Goal: Browse casually: Explore the website without a specific task or goal

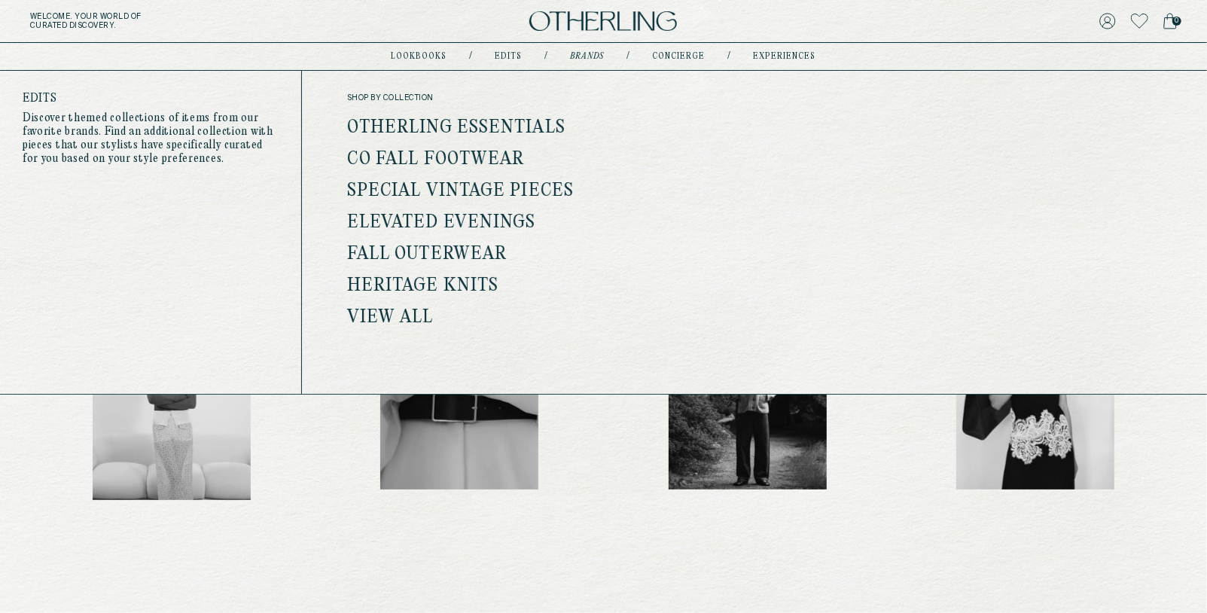
click at [547, 192] on link "Special Vintage Pieces" at bounding box center [460, 191] width 227 height 20
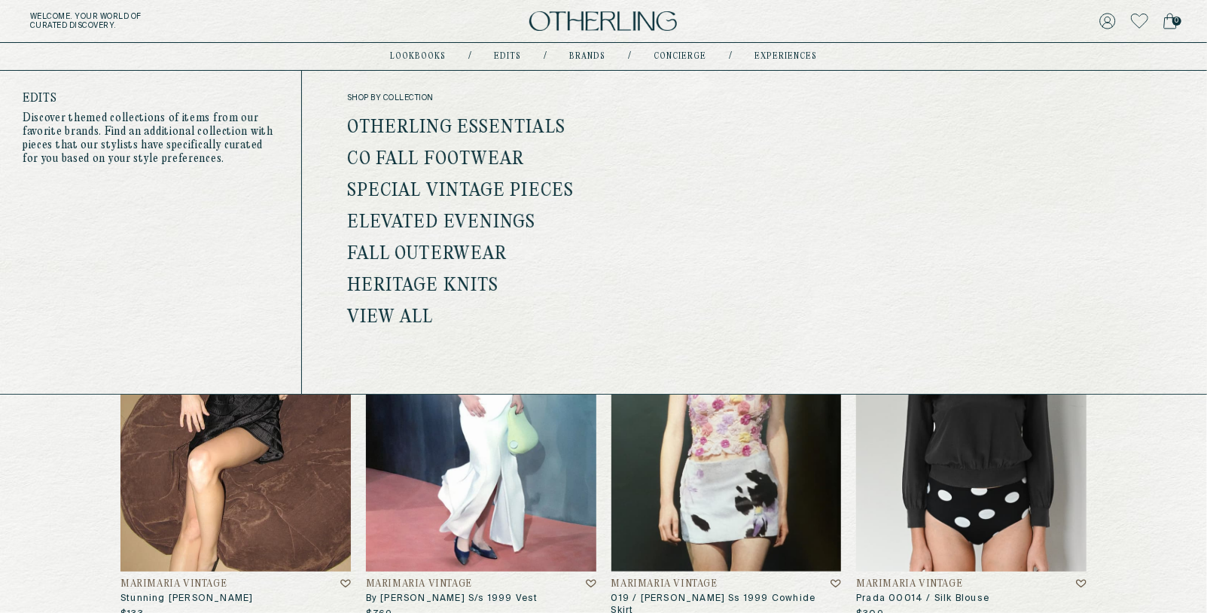
click at [470, 251] on link "Fall Outerwear" at bounding box center [427, 255] width 160 height 20
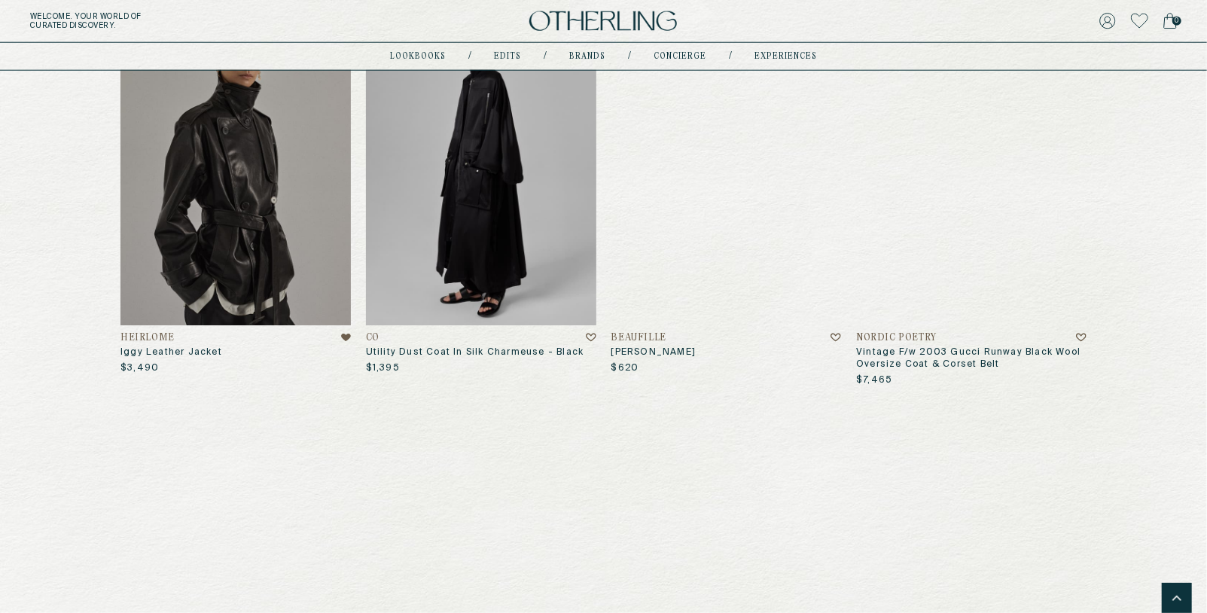
scroll to position [1170, 0]
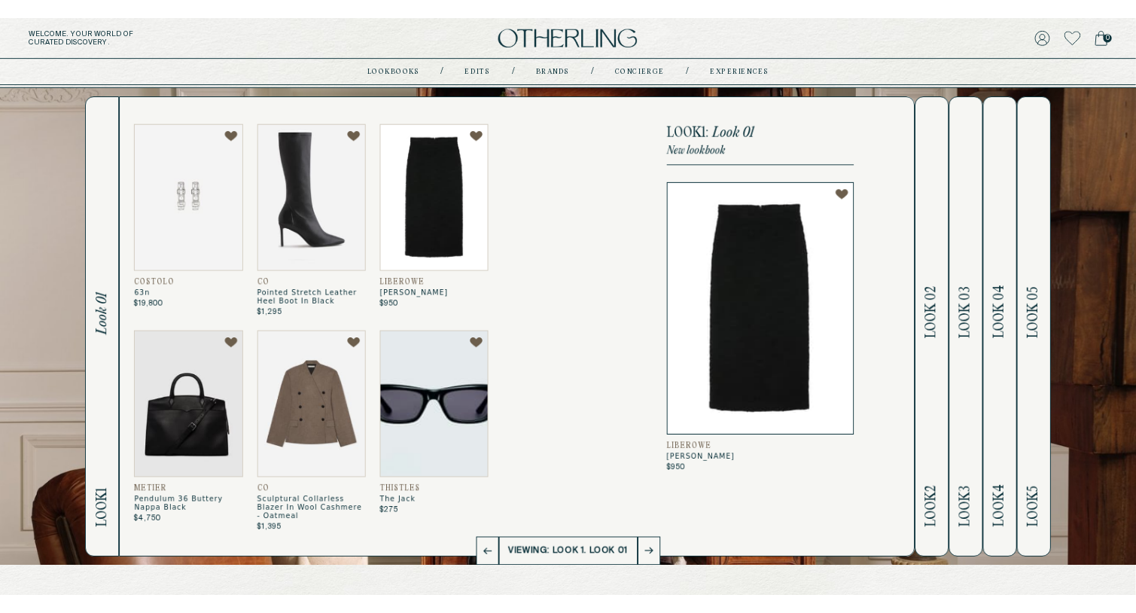
scroll to position [32, 0]
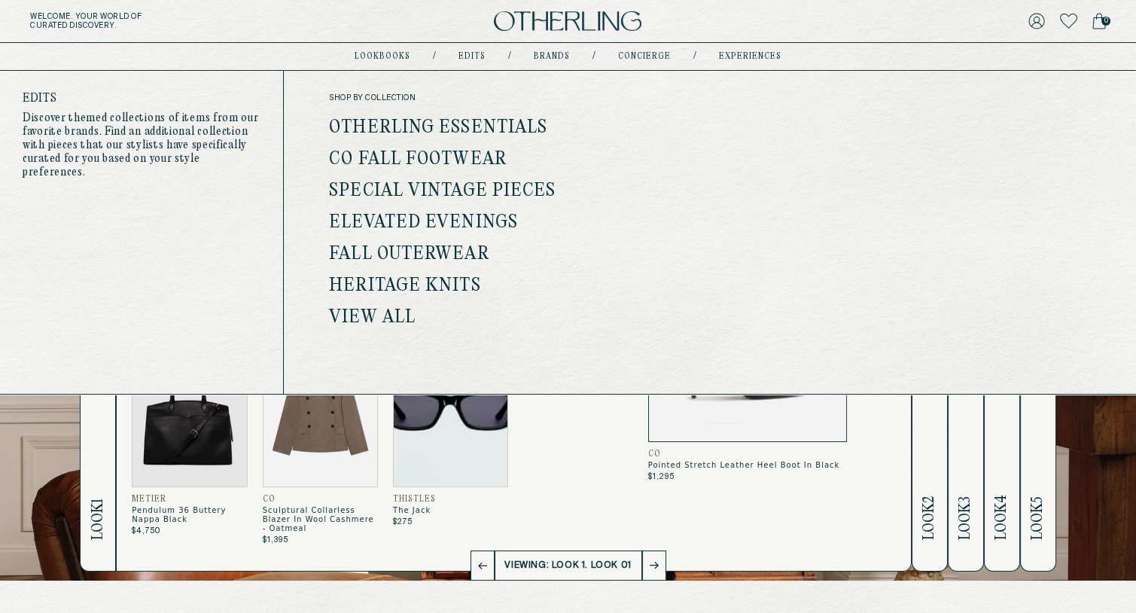
click at [468, 280] on link "Heritage Knits" at bounding box center [404, 286] width 151 height 20
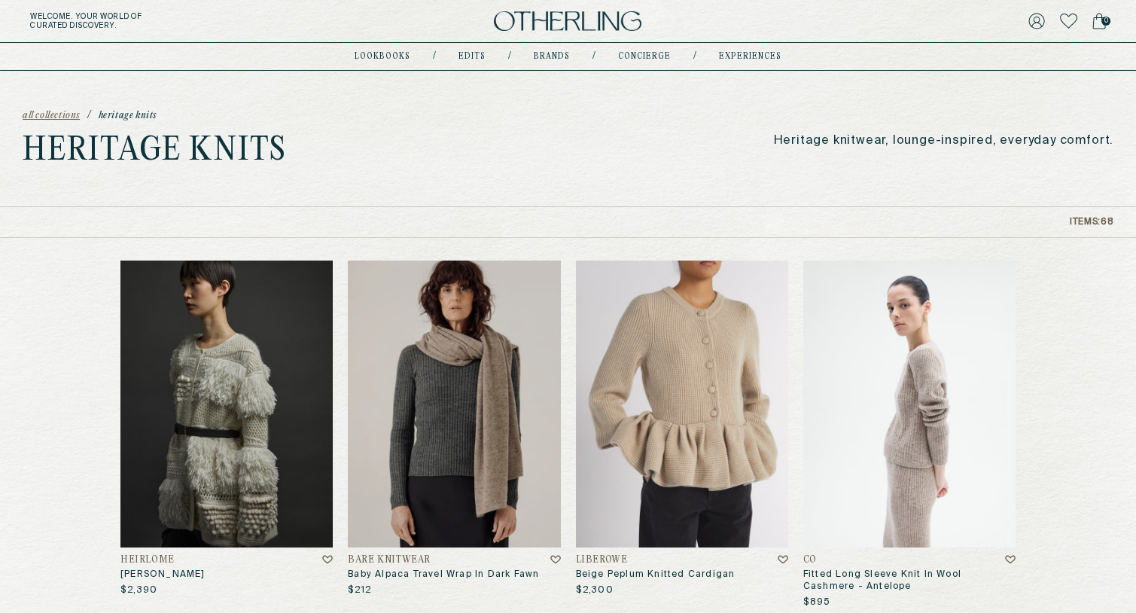
drag, startPoint x: 806, startPoint y: 407, endPoint x: 431, endPoint y: 13, distance: 544.1
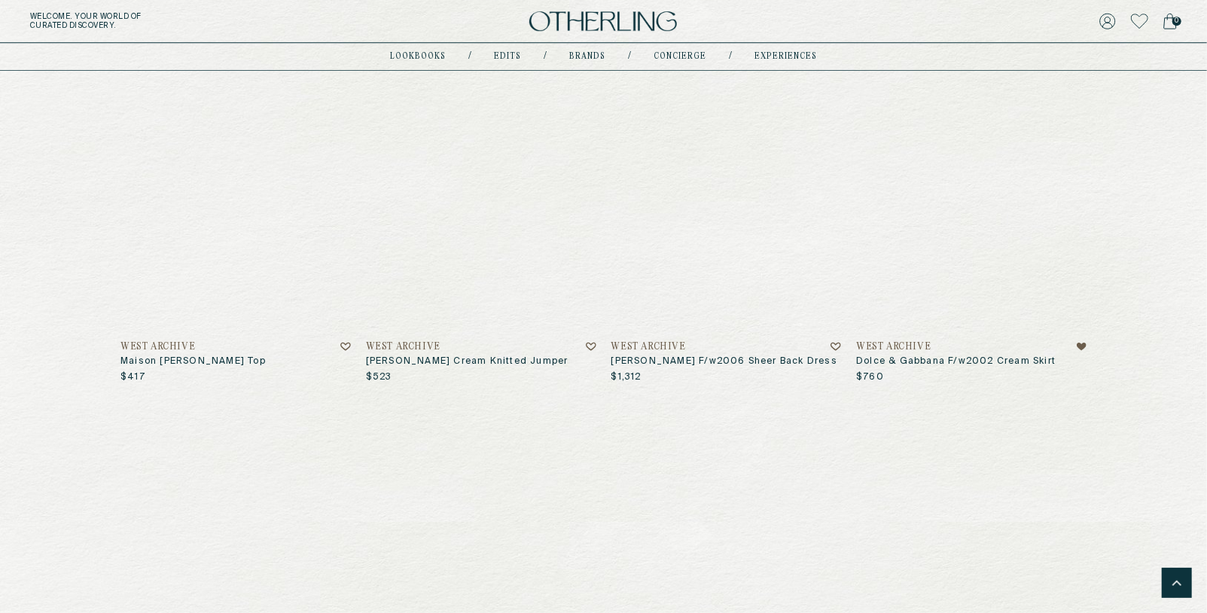
scroll to position [2884, 0]
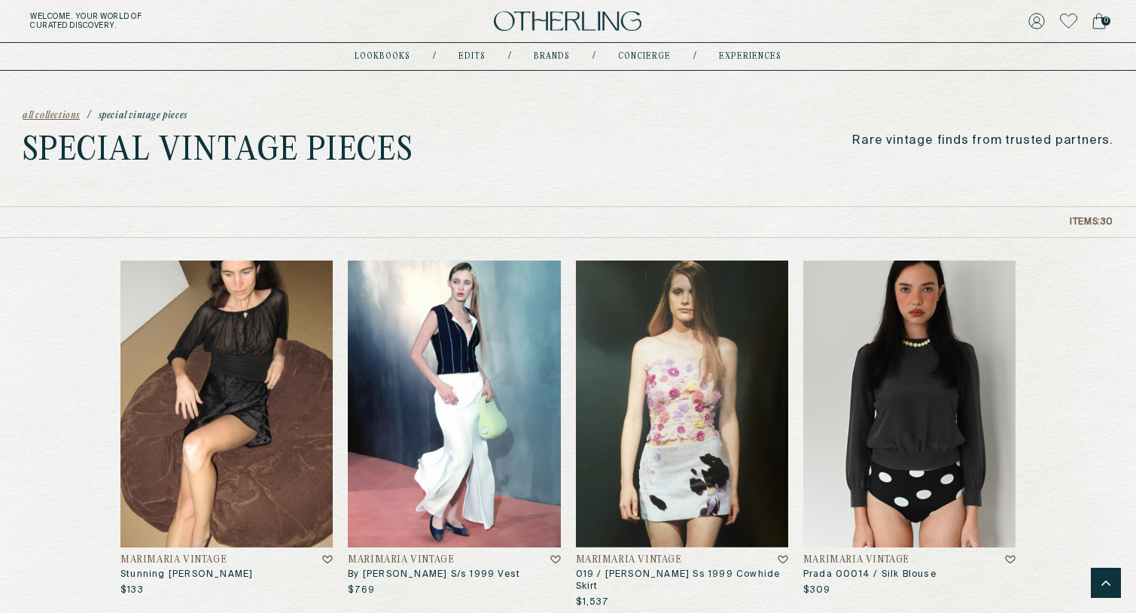
scroll to position [2752, 0]
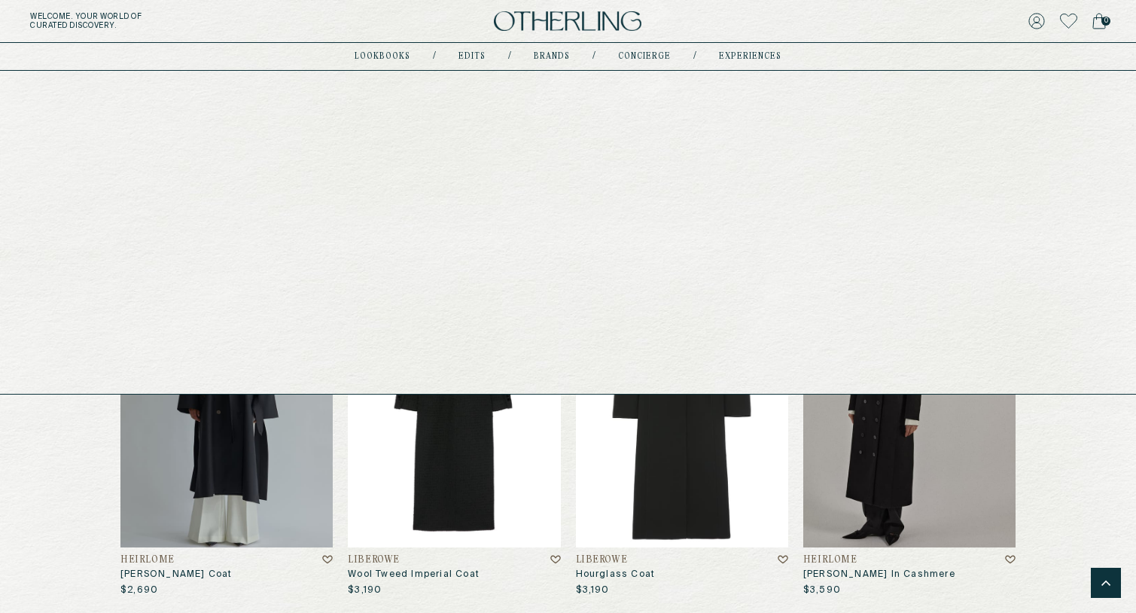
scroll to position [1122, 0]
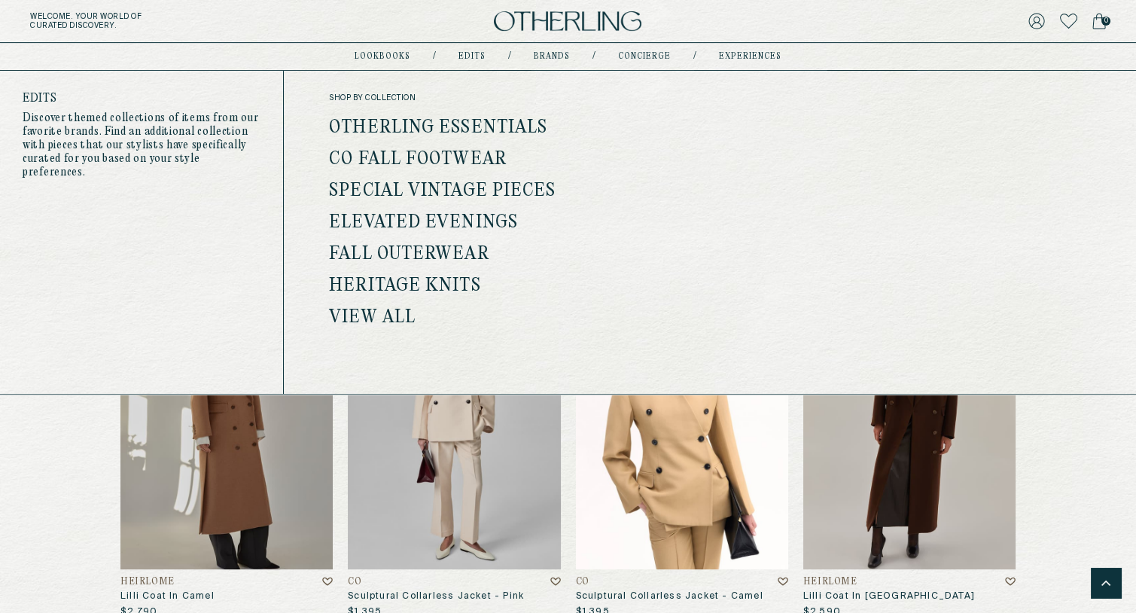
click at [385, 310] on link "View all" at bounding box center [372, 318] width 87 height 20
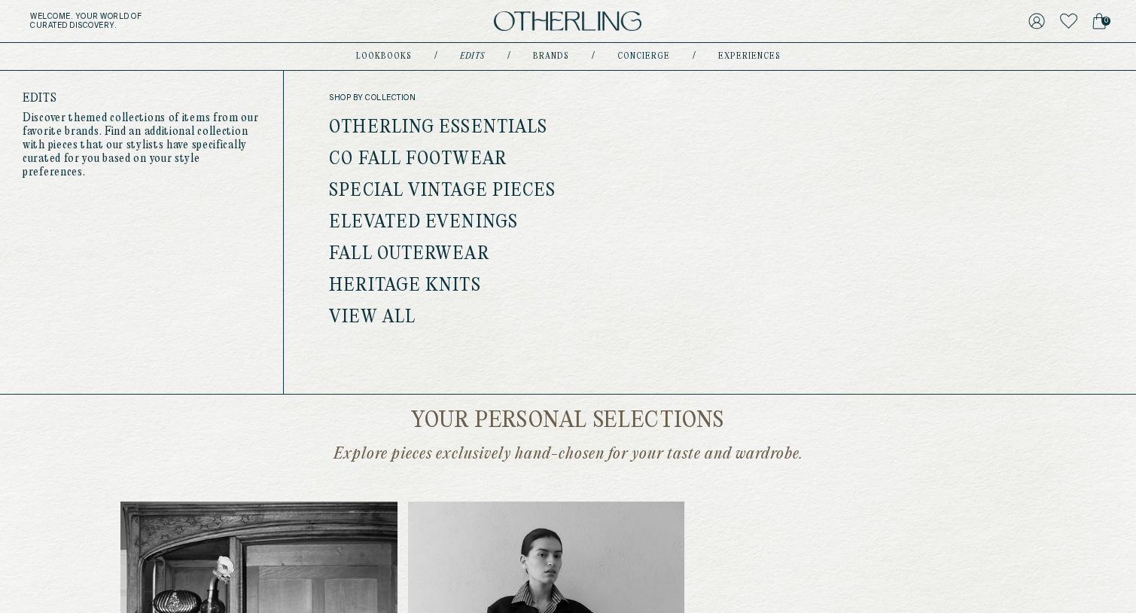
click at [361, 321] on link "View all" at bounding box center [372, 318] width 87 height 20
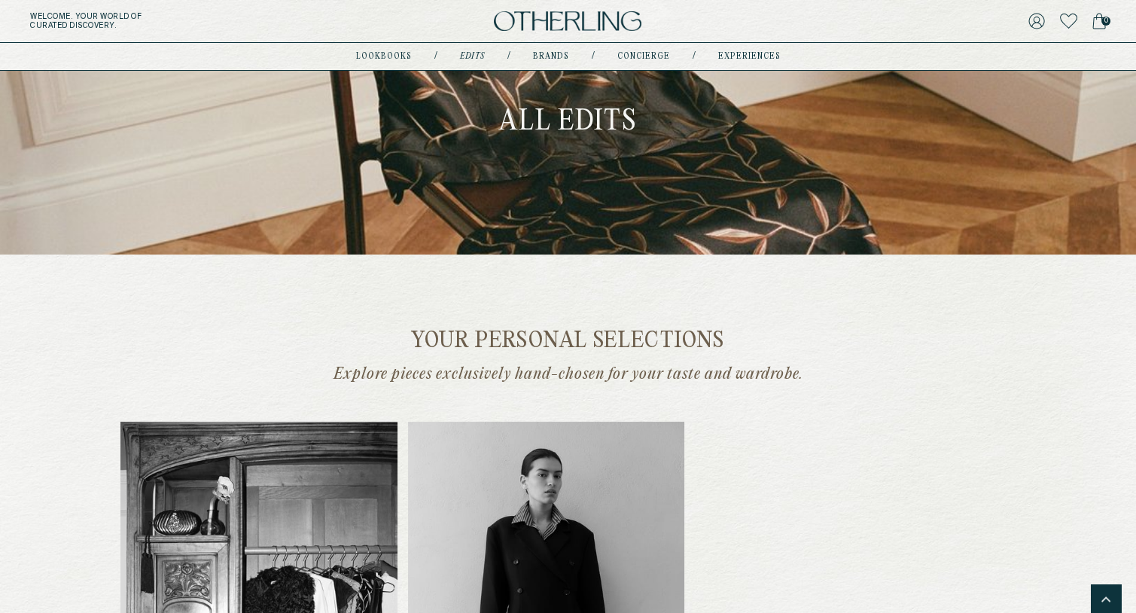
scroll to position [10, 0]
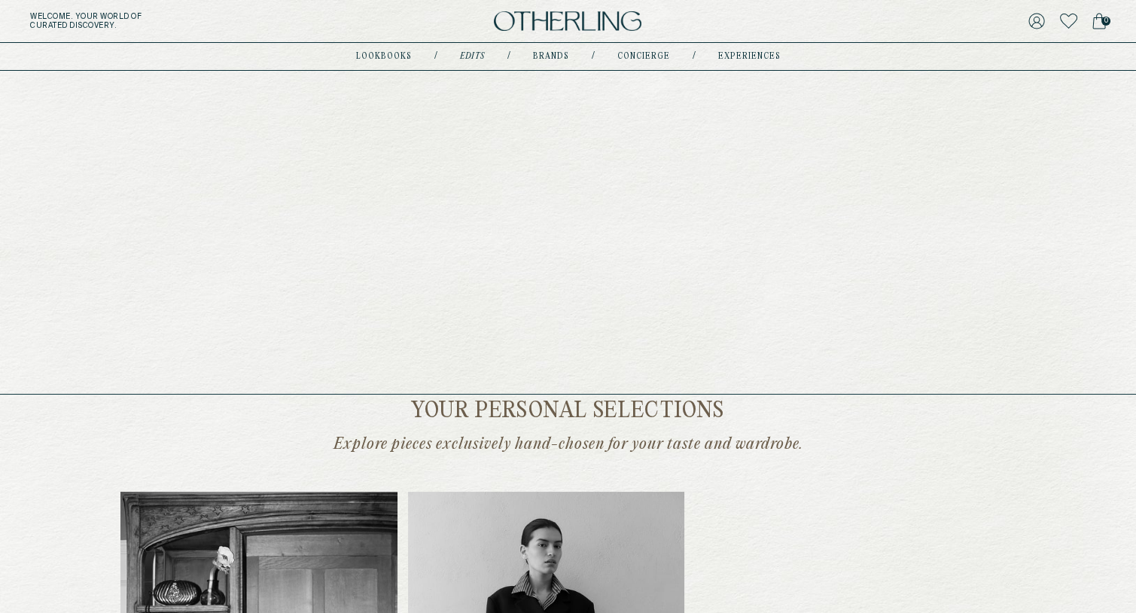
click at [394, 56] on link "lookbooks" at bounding box center [384, 57] width 56 height 8
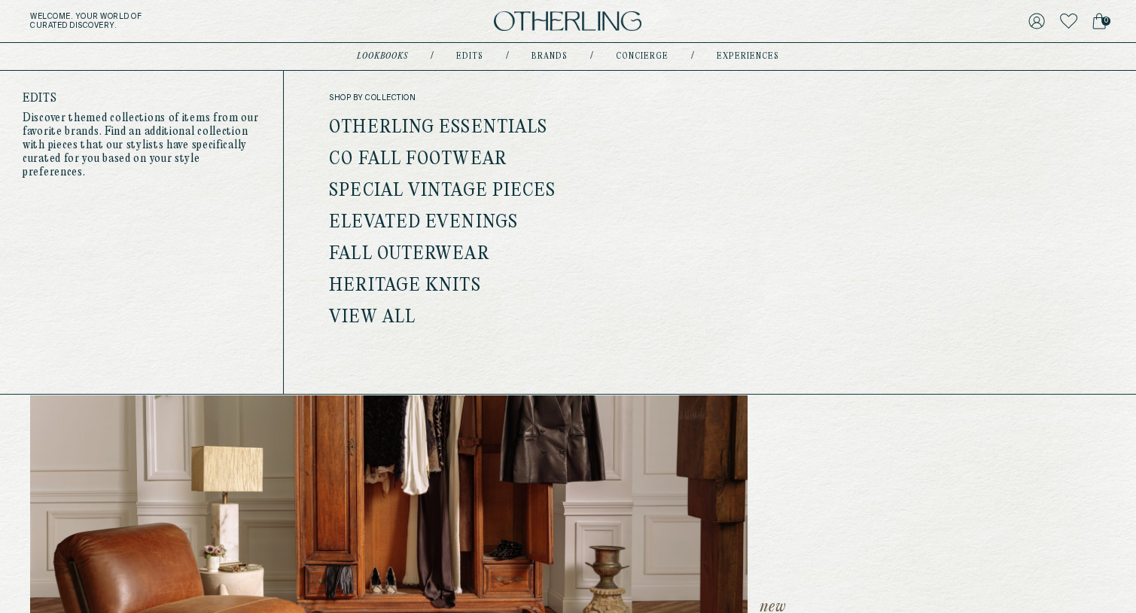
click at [382, 317] on link "View all" at bounding box center [372, 318] width 87 height 20
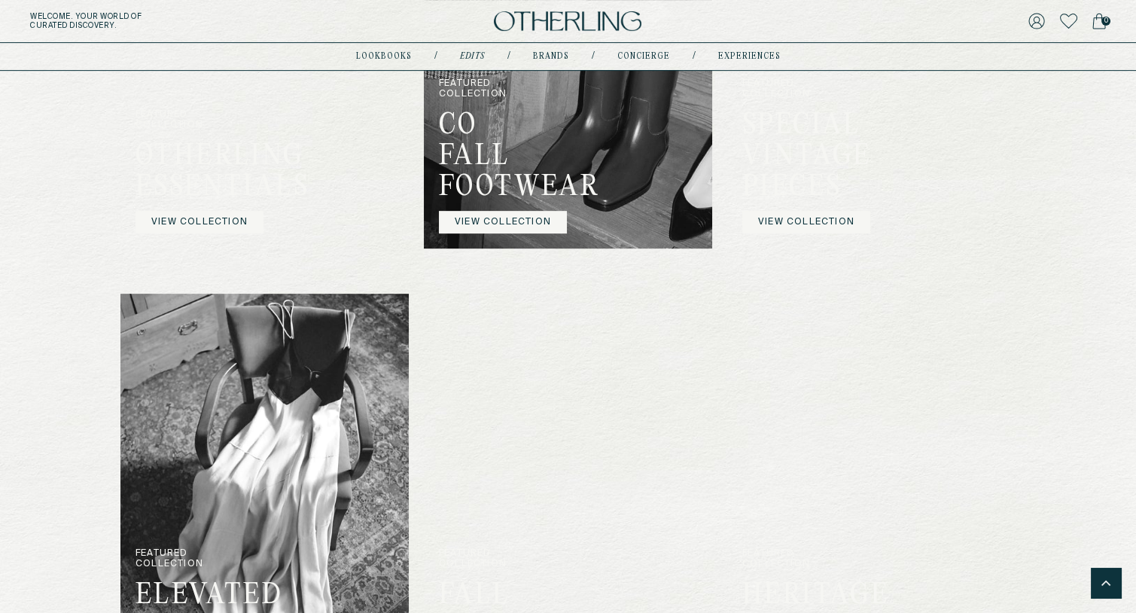
scroll to position [1217, 0]
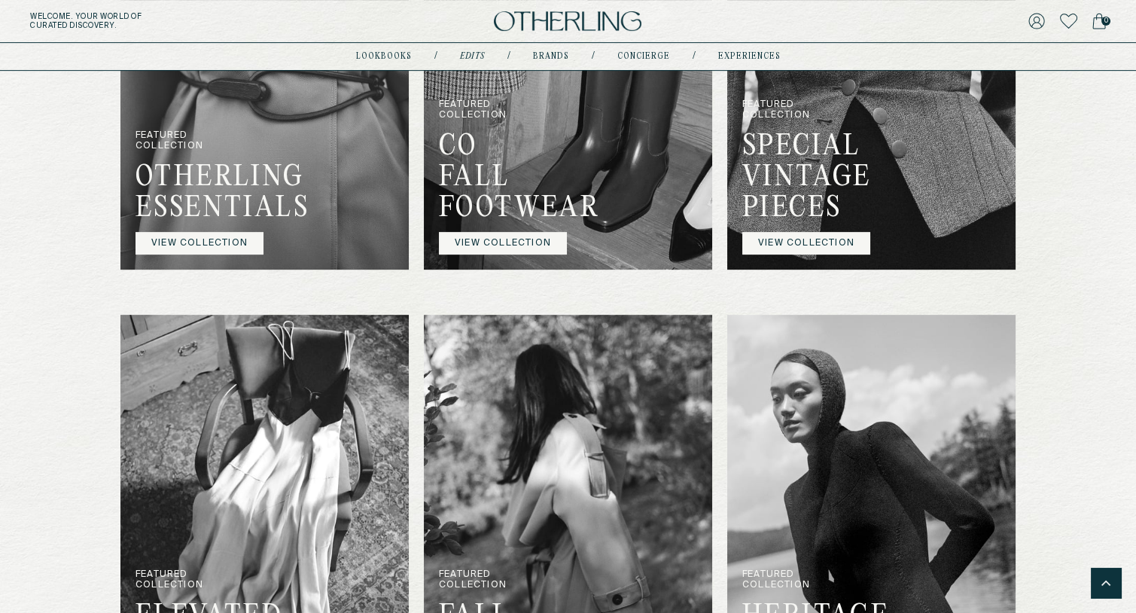
click at [215, 242] on link "VIEW COLLECTION" at bounding box center [199, 243] width 128 height 23
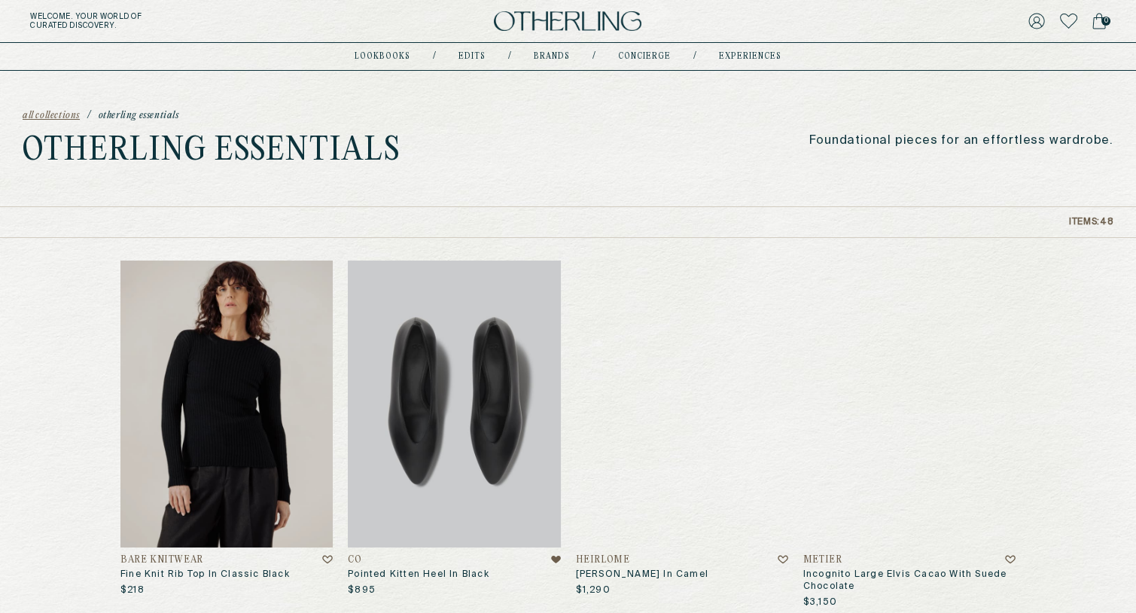
scroll to position [35, 0]
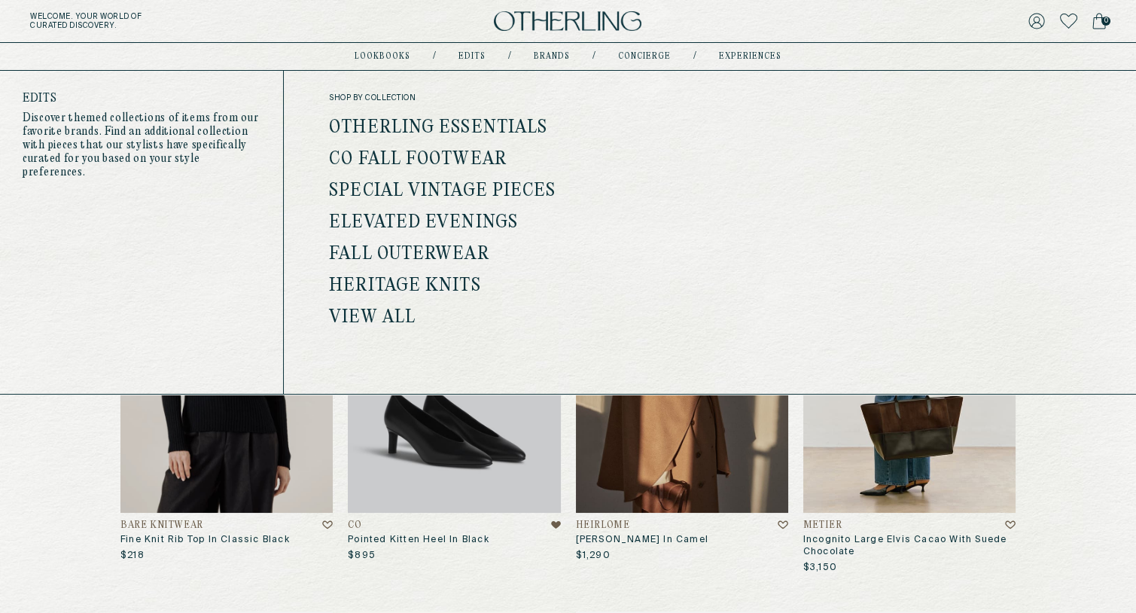
click at [392, 312] on link "View all" at bounding box center [372, 318] width 87 height 20
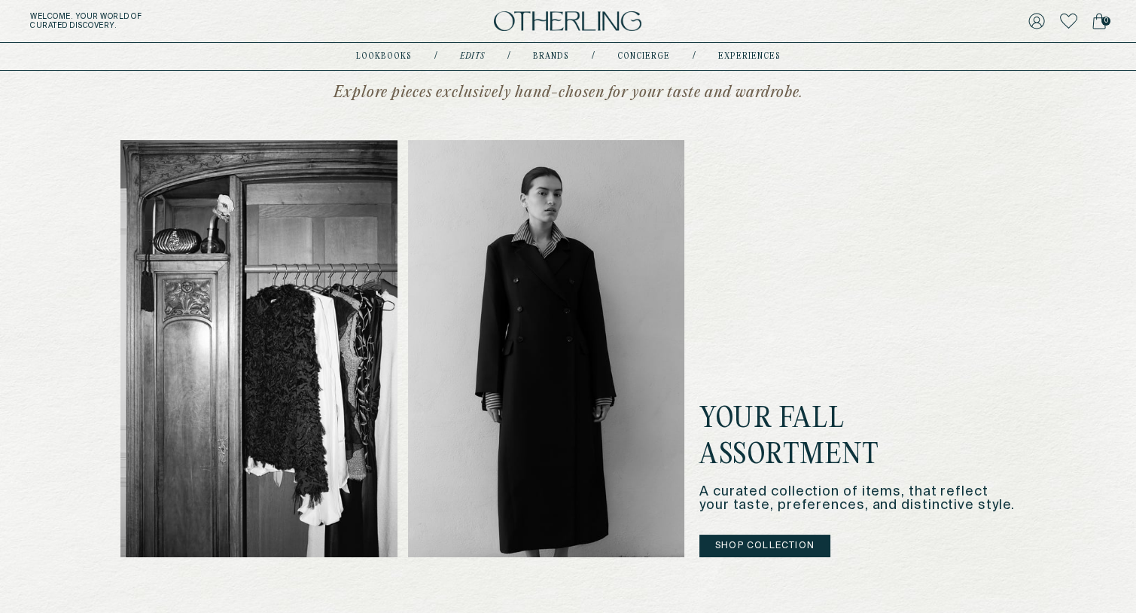
scroll to position [379, 0]
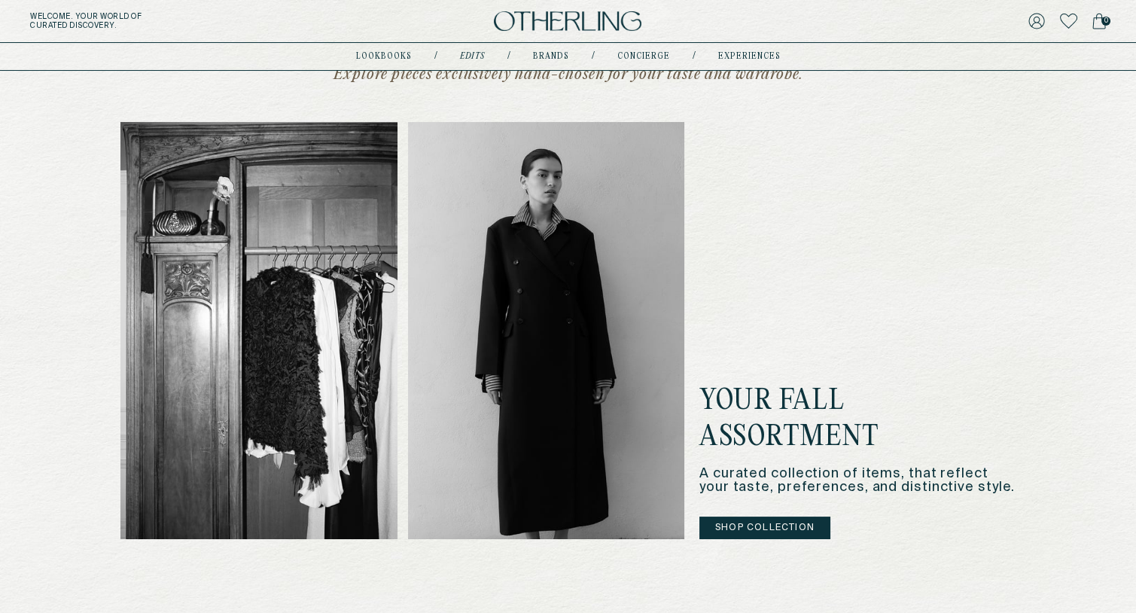
click at [760, 523] on button "Shop Collection" at bounding box center [764, 527] width 131 height 23
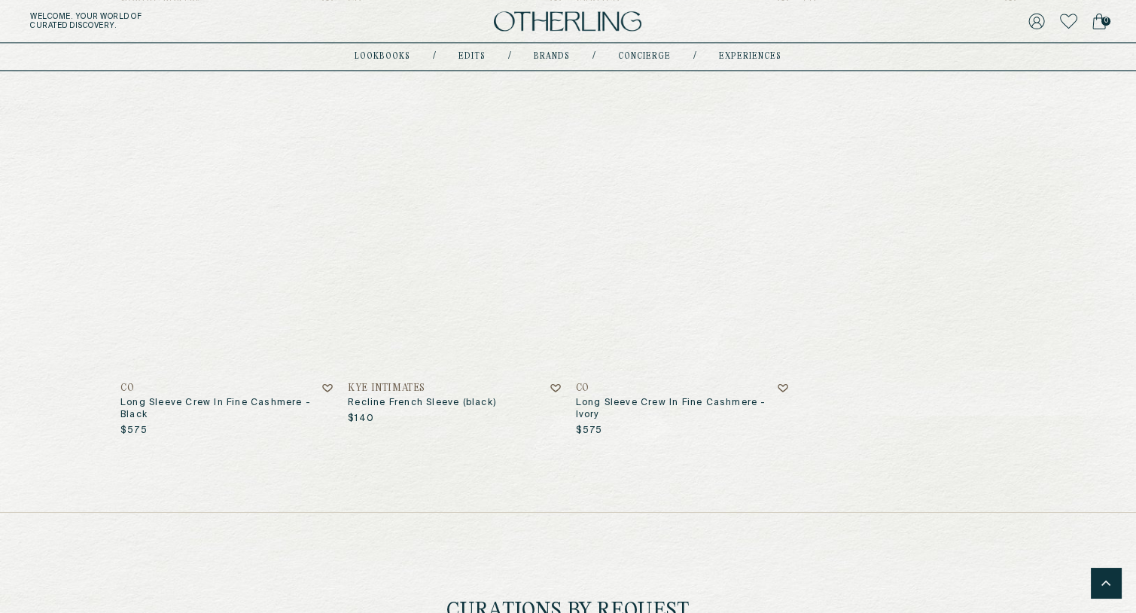
scroll to position [3633, 0]
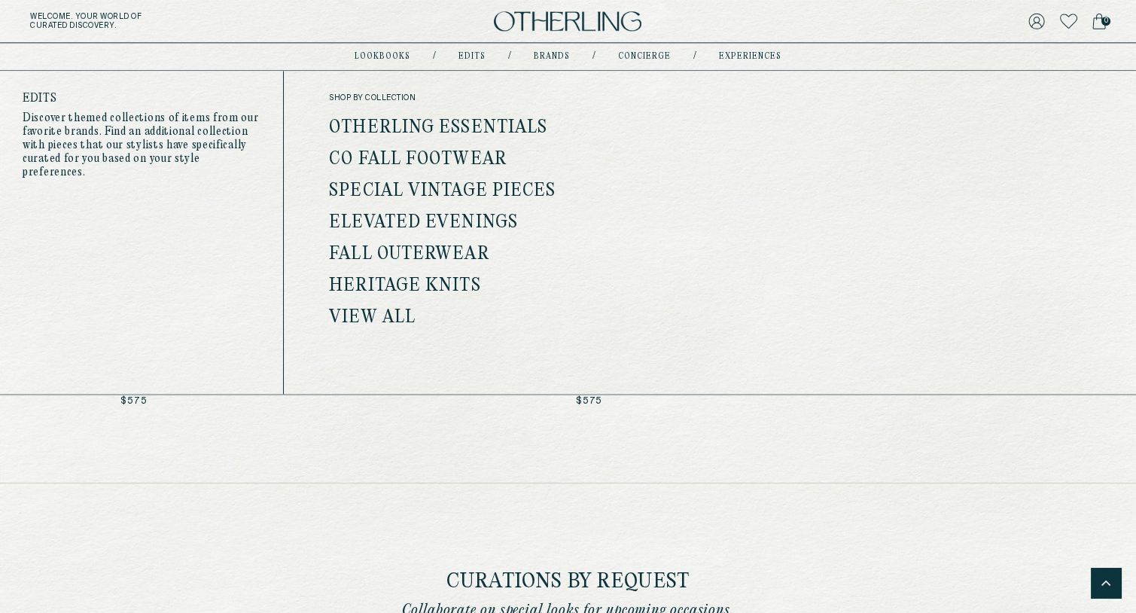
click at [458, 158] on link "Co Fall Footwear" at bounding box center [418, 160] width 178 height 20
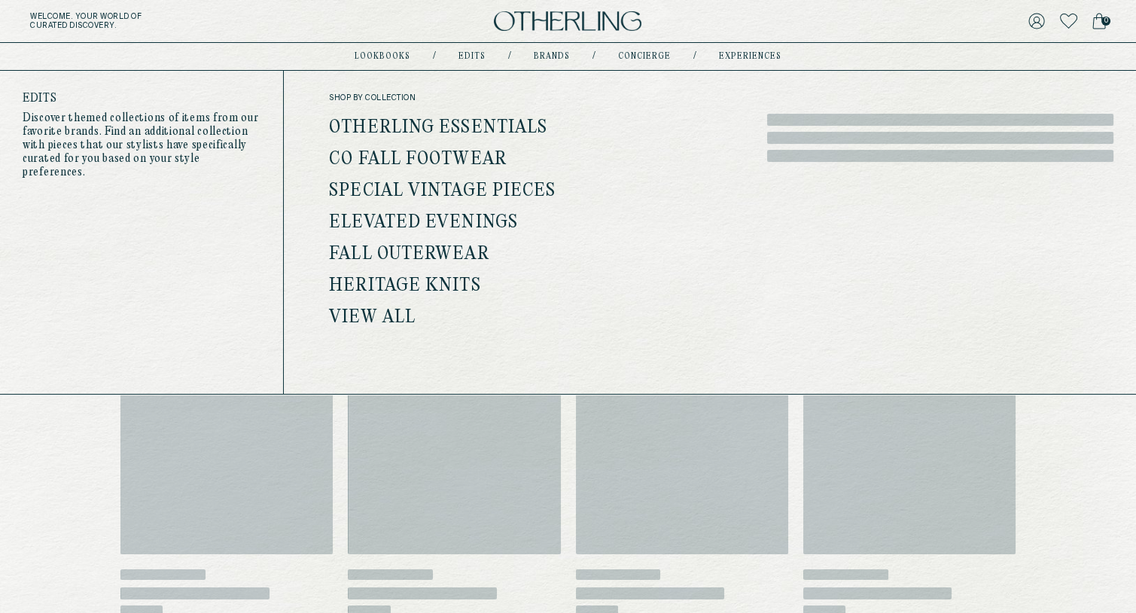
click at [456, 217] on link "Elevated Evenings" at bounding box center [423, 223] width 189 height 20
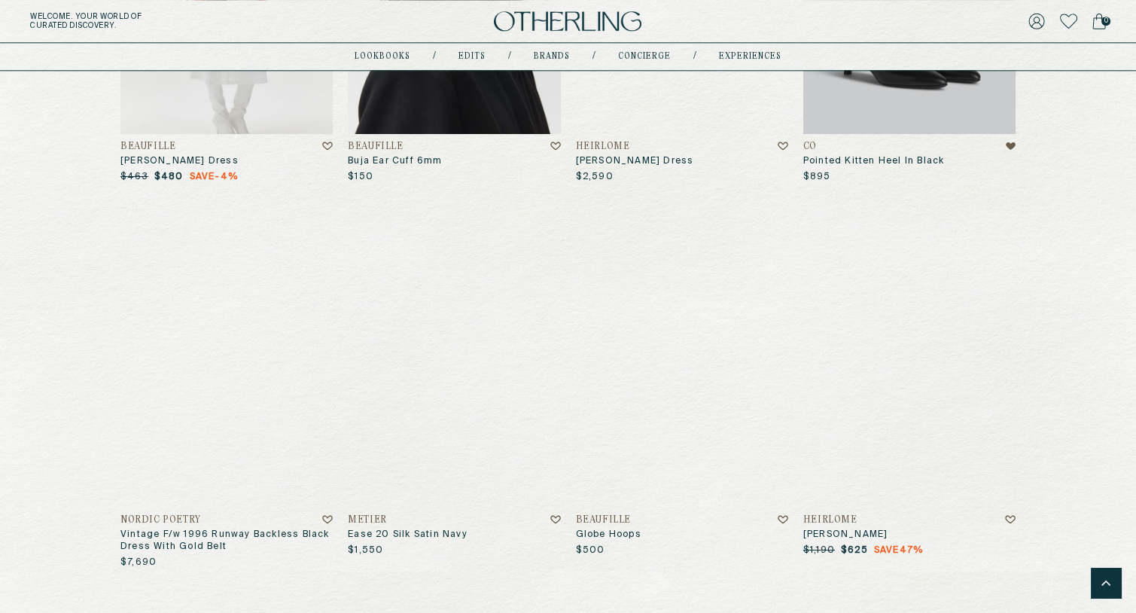
scroll to position [2835, 0]
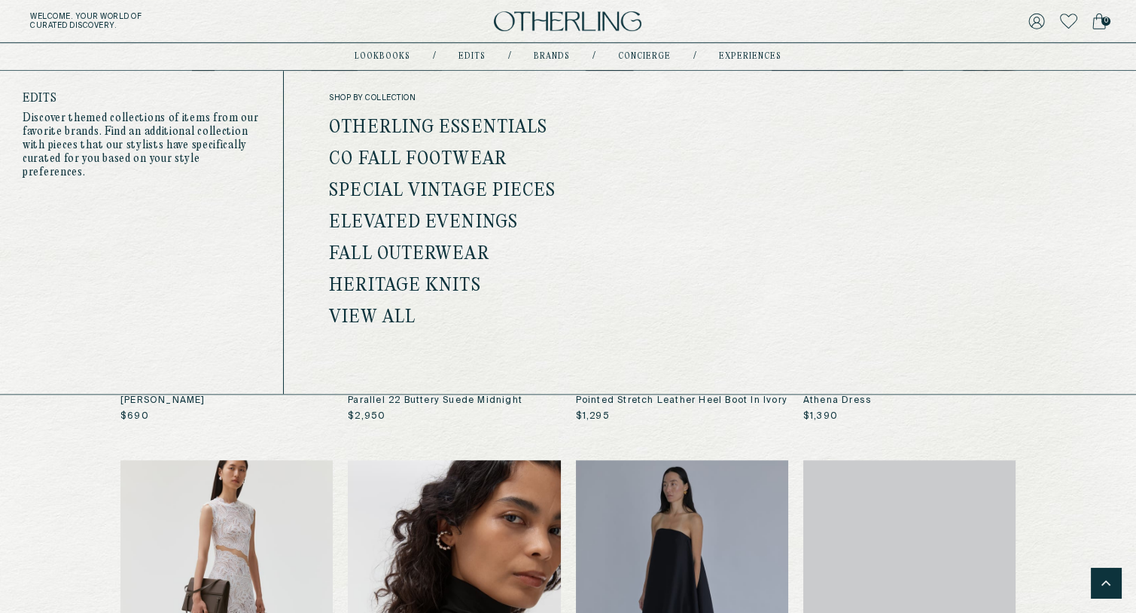
click at [439, 285] on link "Heritage Knits" at bounding box center [404, 286] width 151 height 20
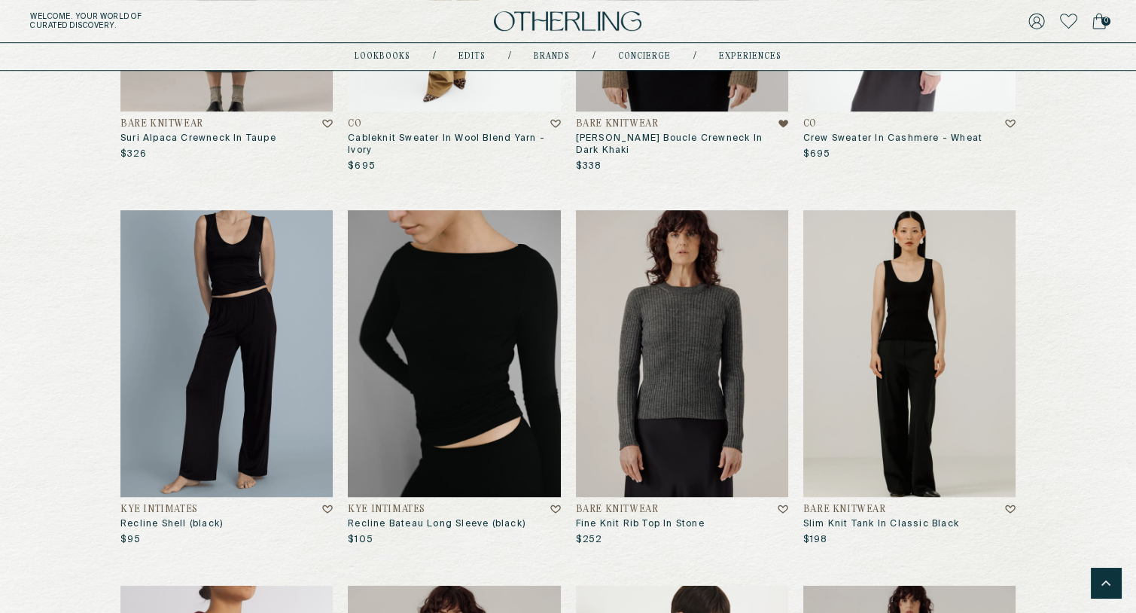
scroll to position [1955, 0]
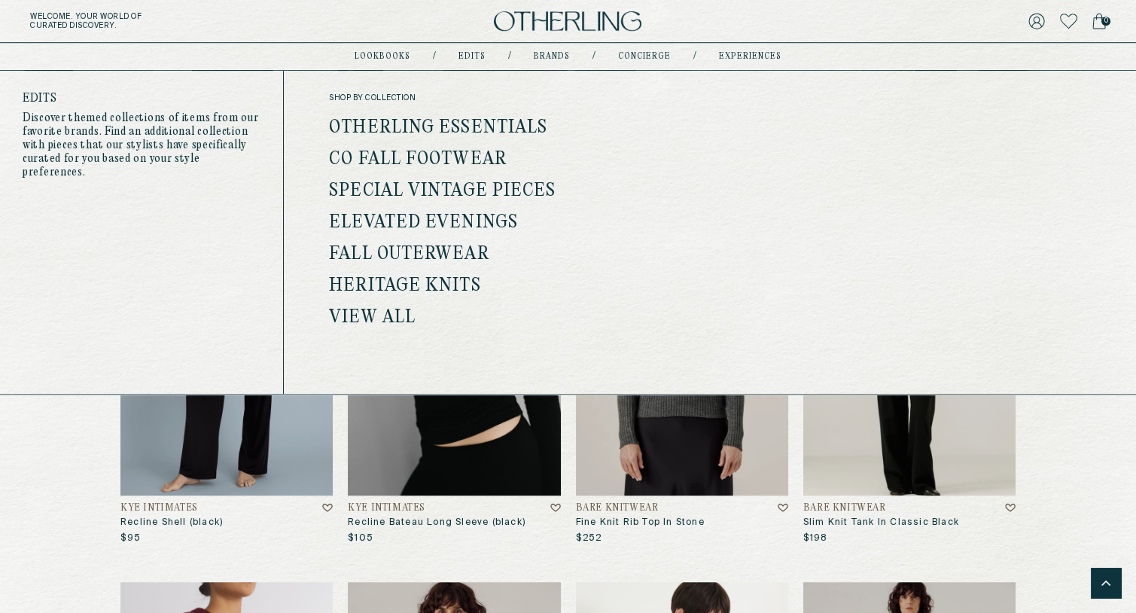
click at [410, 279] on link "Heritage Knits" at bounding box center [404, 286] width 151 height 20
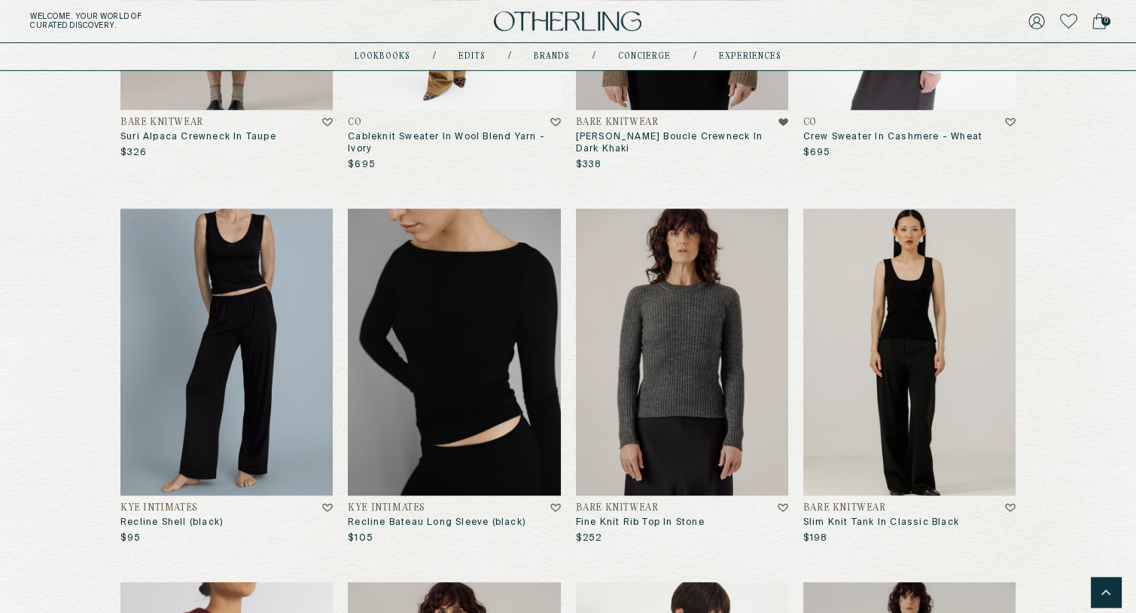
scroll to position [0, 0]
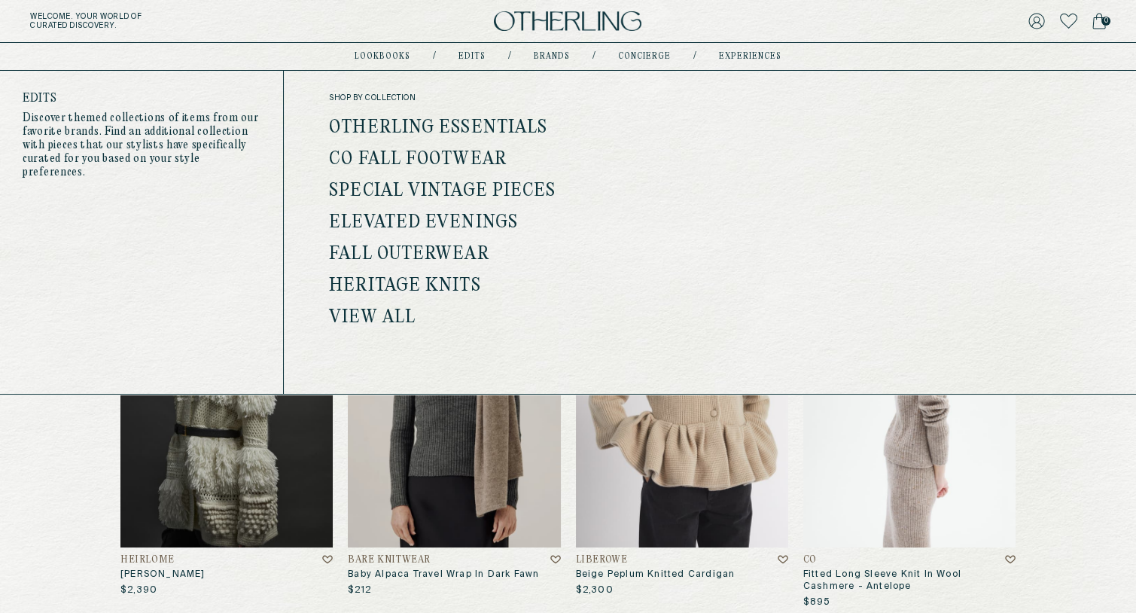
click at [420, 283] on link "Heritage Knits" at bounding box center [404, 286] width 151 height 20
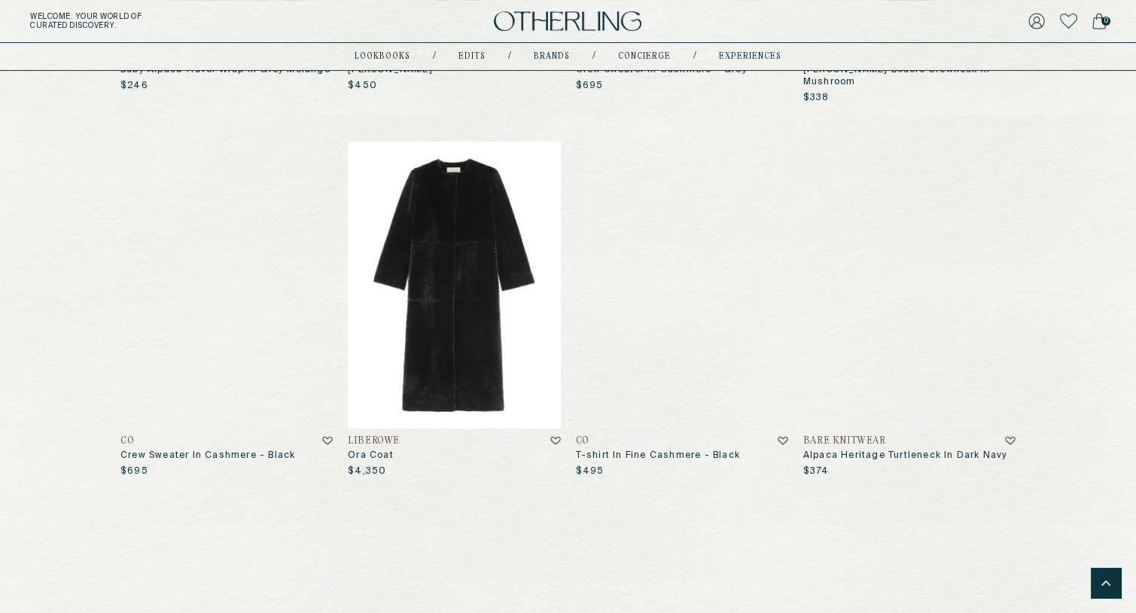
scroll to position [889, 0]
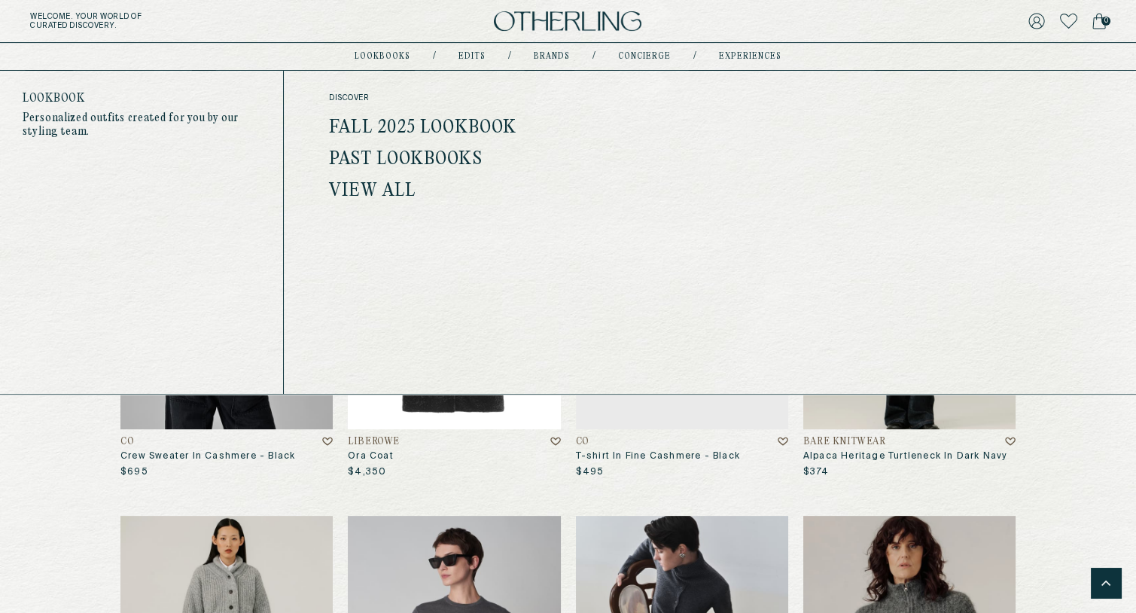
click at [372, 182] on link "View All" at bounding box center [372, 191] width 87 height 20
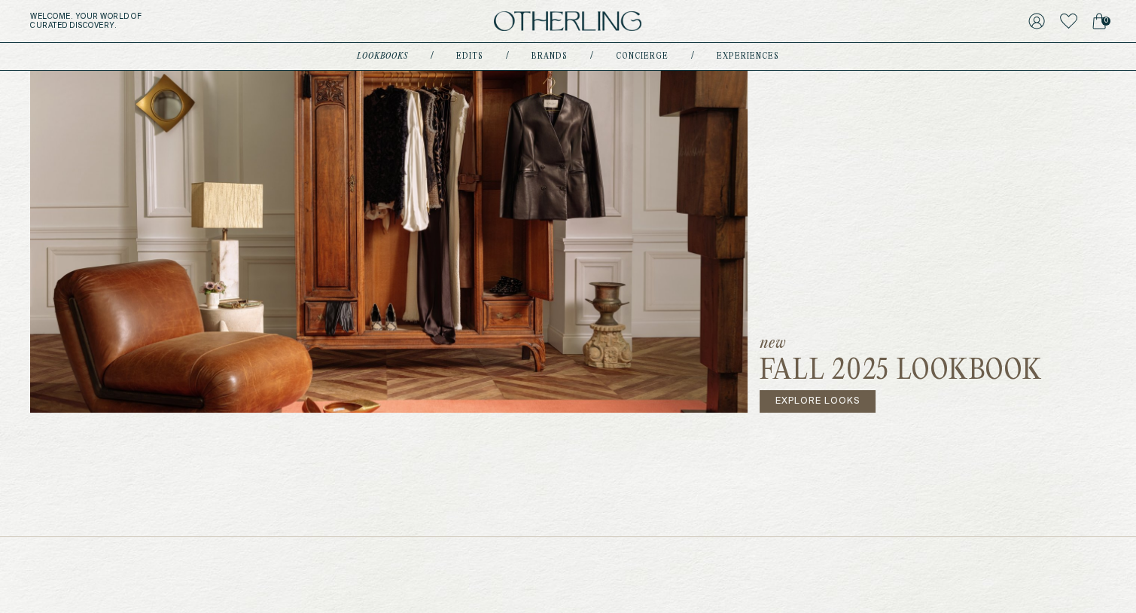
scroll to position [303, 0]
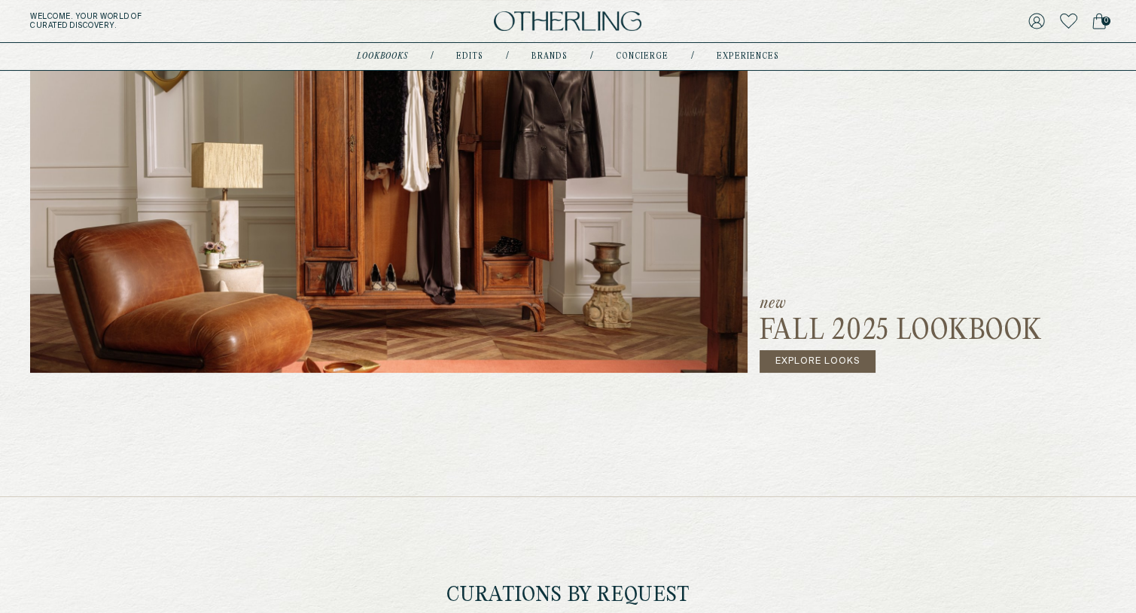
click at [814, 361] on link "Explore Looks" at bounding box center [817, 361] width 117 height 23
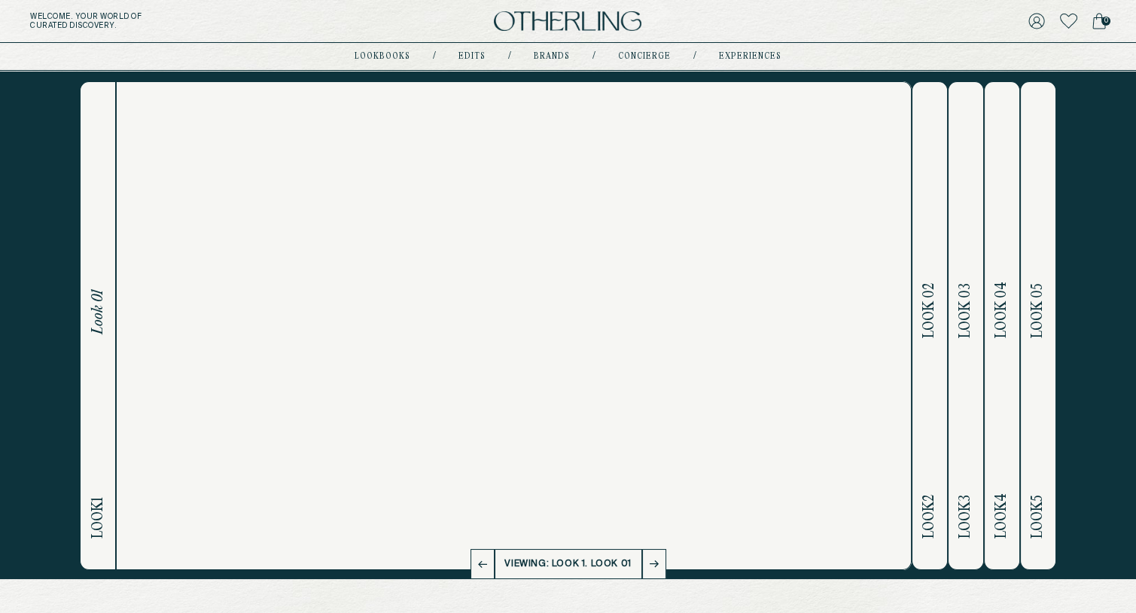
scroll to position [17, 0]
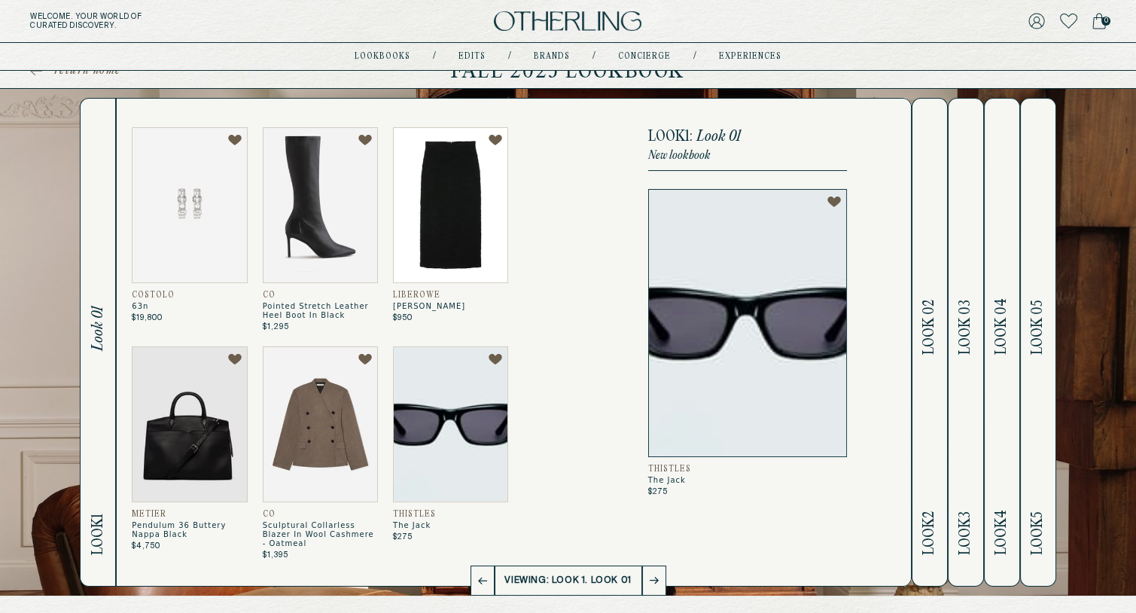
click at [926, 362] on h2 "Look 2 Look 02" at bounding box center [929, 342] width 17 height 487
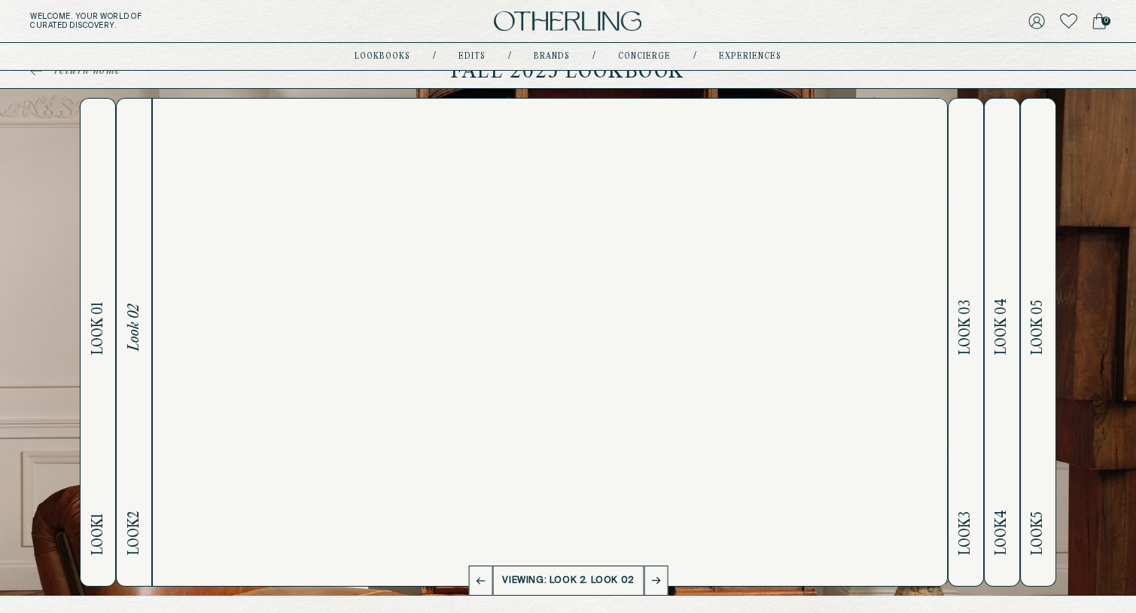
click at [953, 378] on button "Look 3 Look 03" at bounding box center [966, 342] width 36 height 489
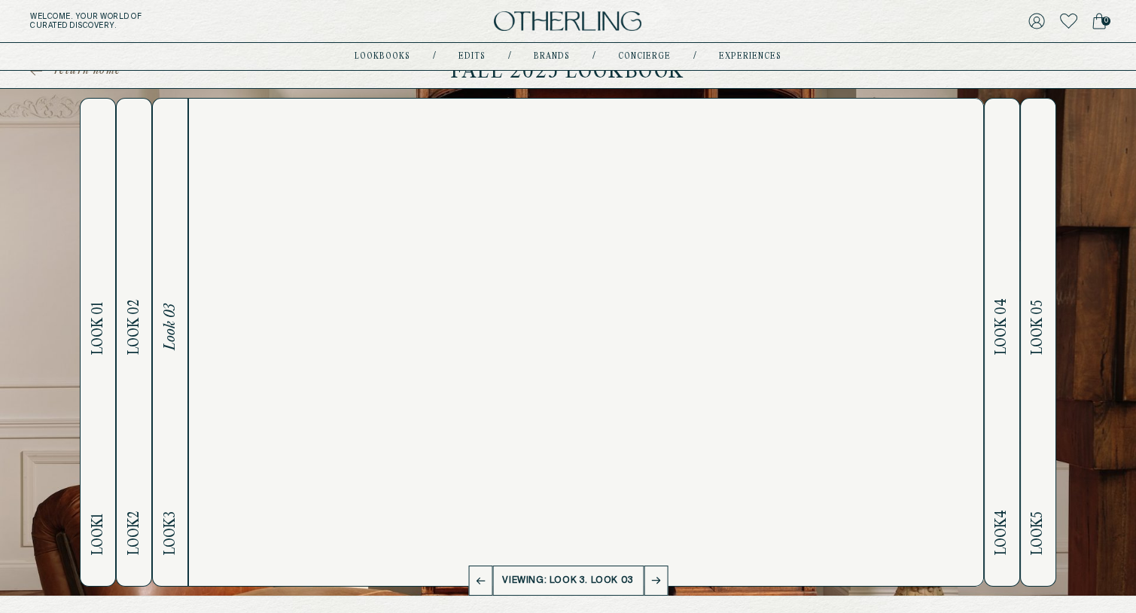
click at [997, 374] on h2 "Look 4 Look 04" at bounding box center [1001, 342] width 17 height 487
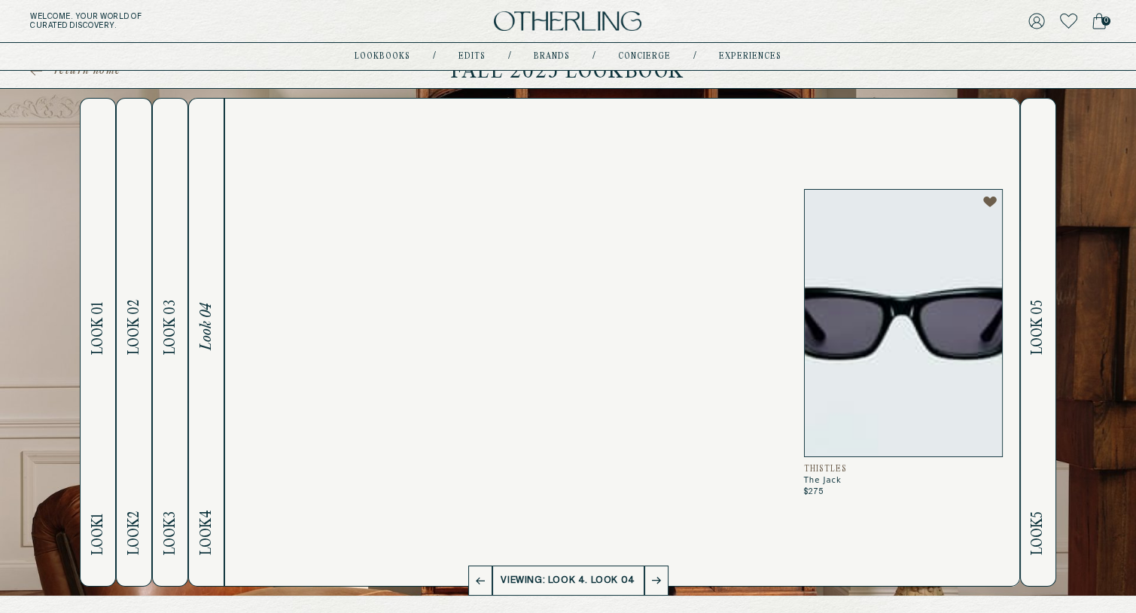
click at [1039, 306] on span "Look 05" at bounding box center [1037, 327] width 17 height 55
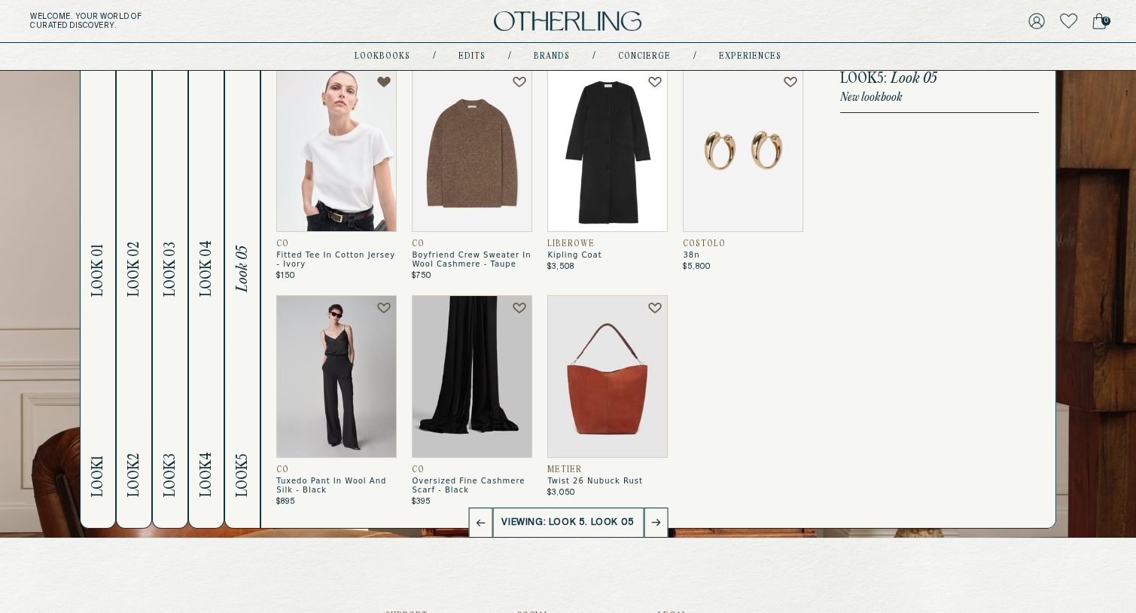
scroll to position [84, 0]
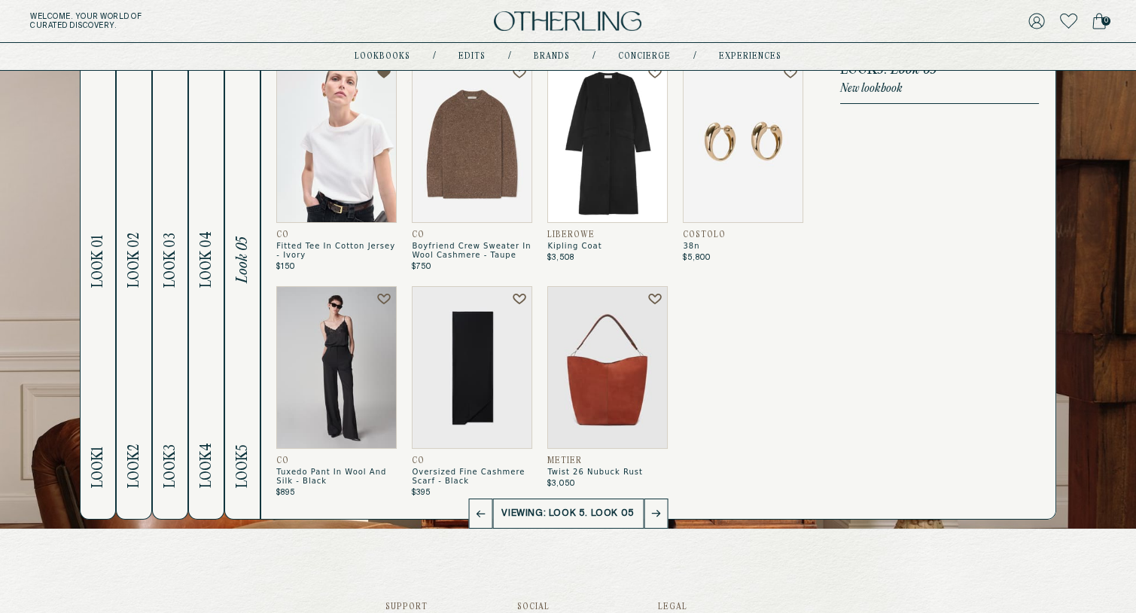
click at [101, 339] on h2 "Look 1 Look 01" at bounding box center [98, 275] width 17 height 487
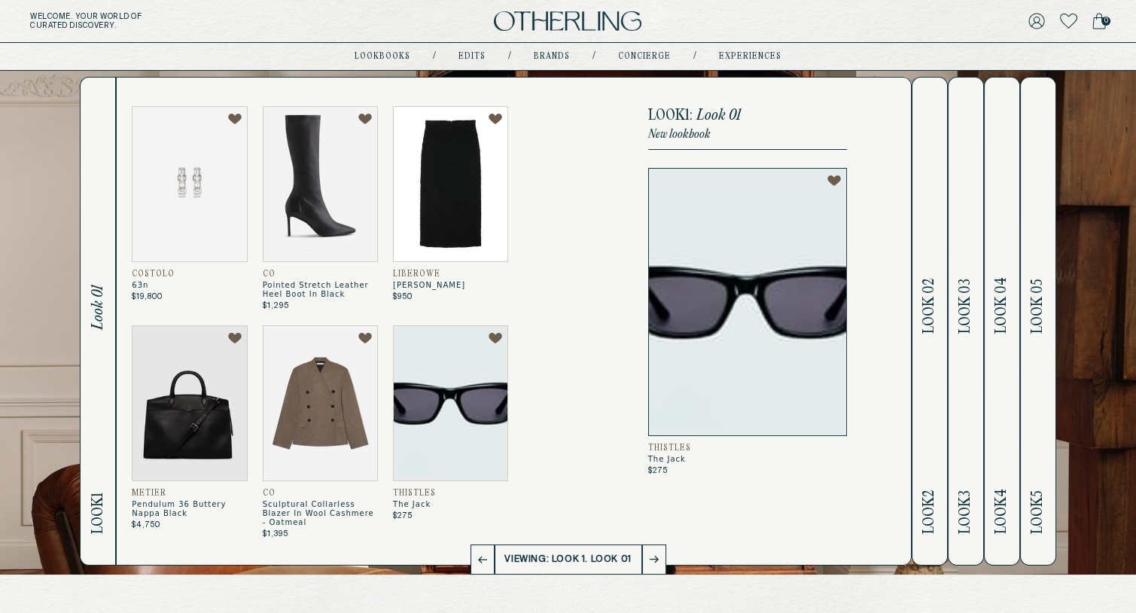
scroll to position [35, 0]
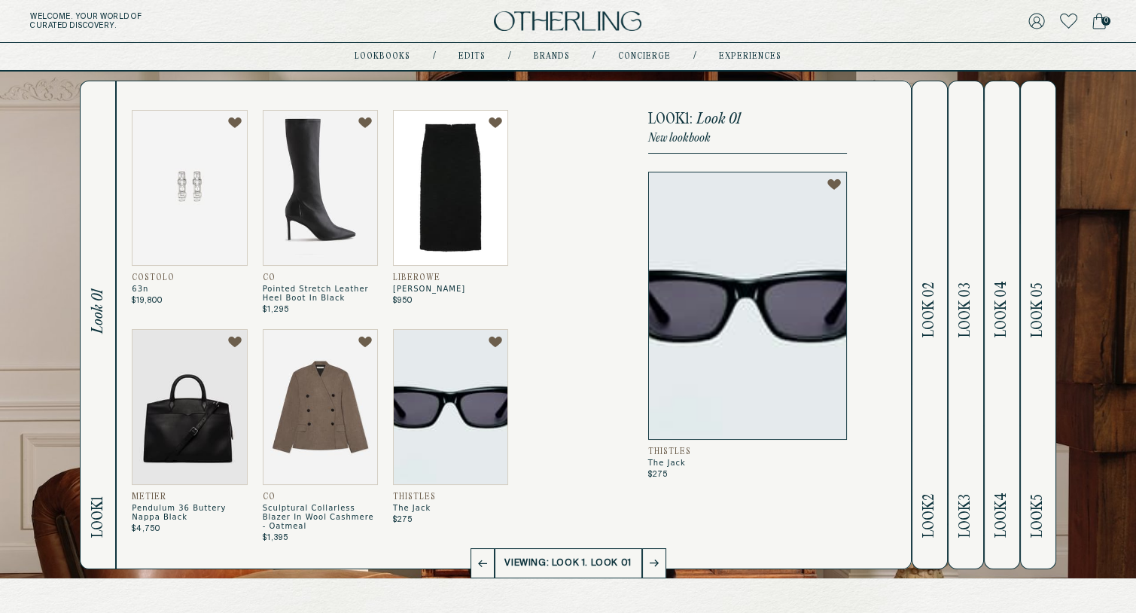
click at [976, 280] on button "Look 3 Look 03" at bounding box center [966, 325] width 36 height 489
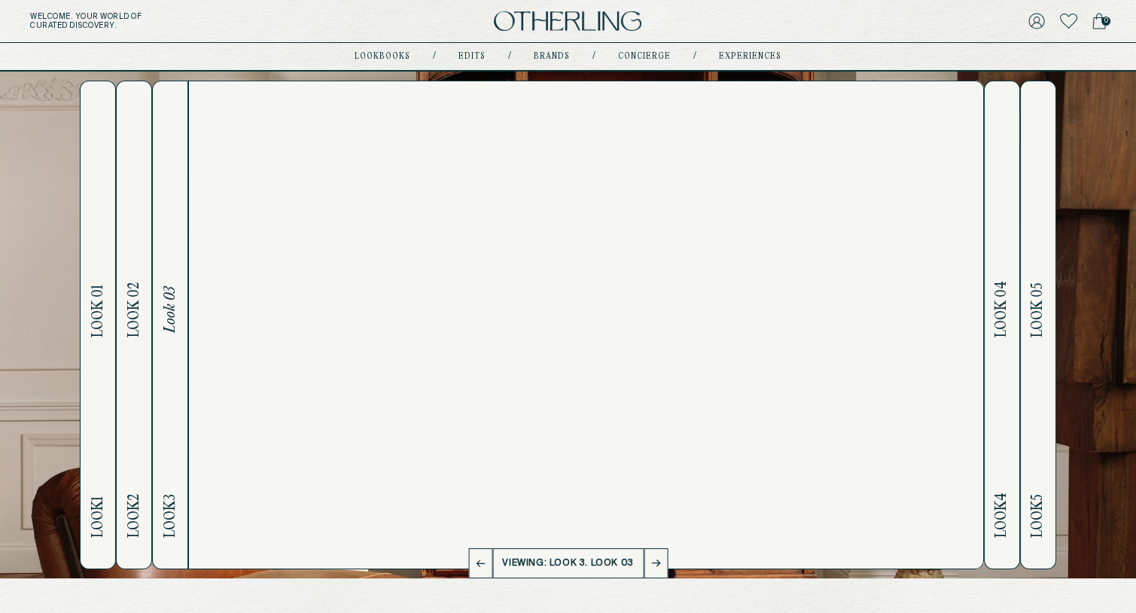
click at [999, 279] on h2 "Look 4 Look 04" at bounding box center [1001, 324] width 17 height 487
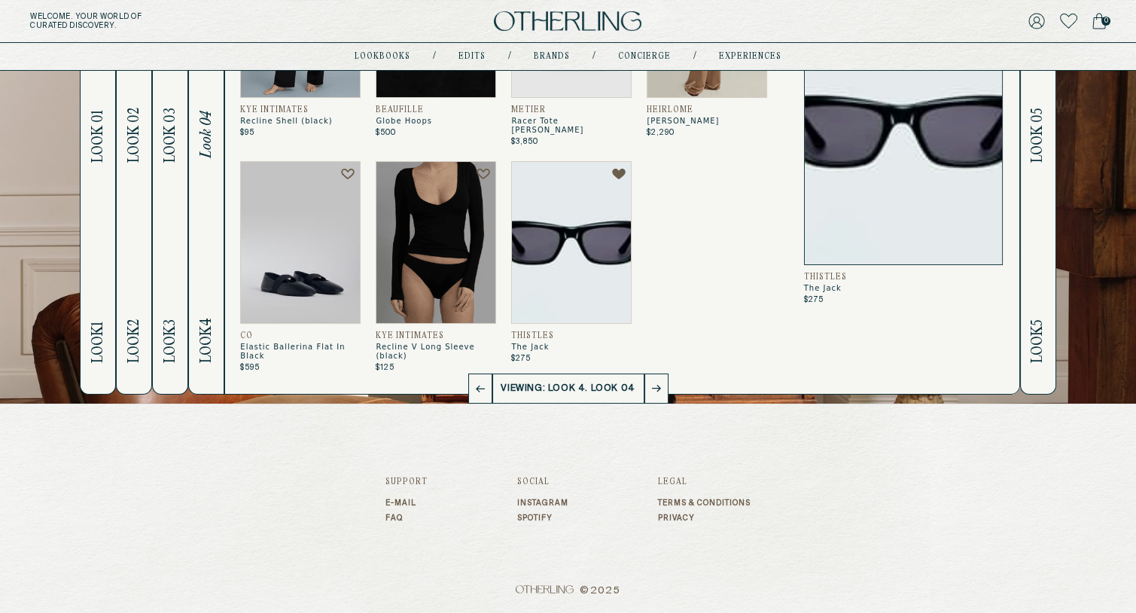
scroll to position [0, 0]
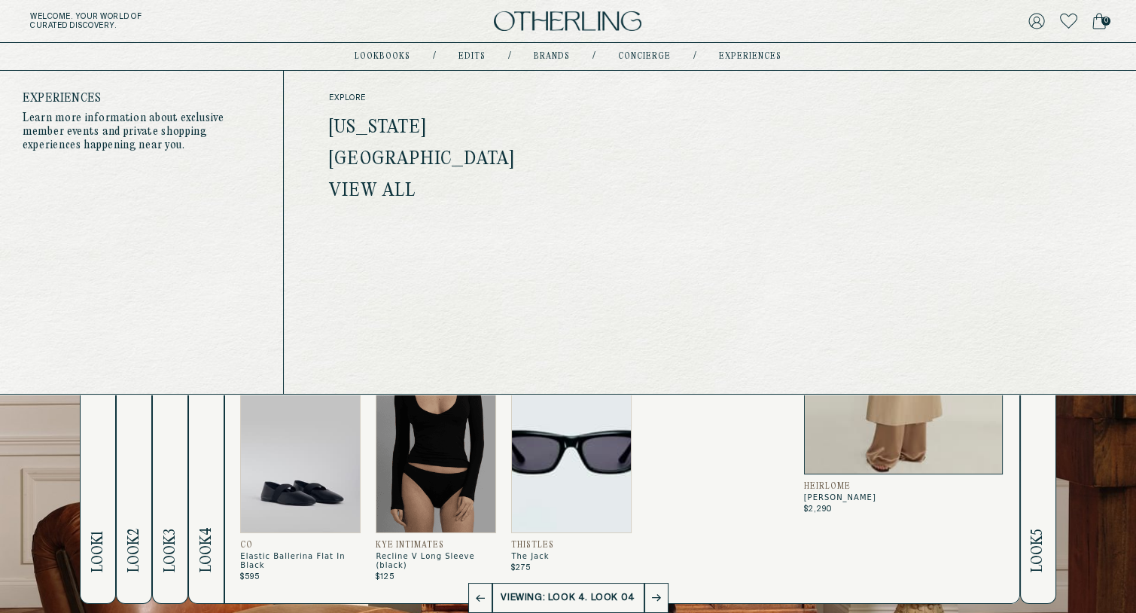
click at [392, 123] on link "[US_STATE]" at bounding box center [377, 128] width 97 height 20
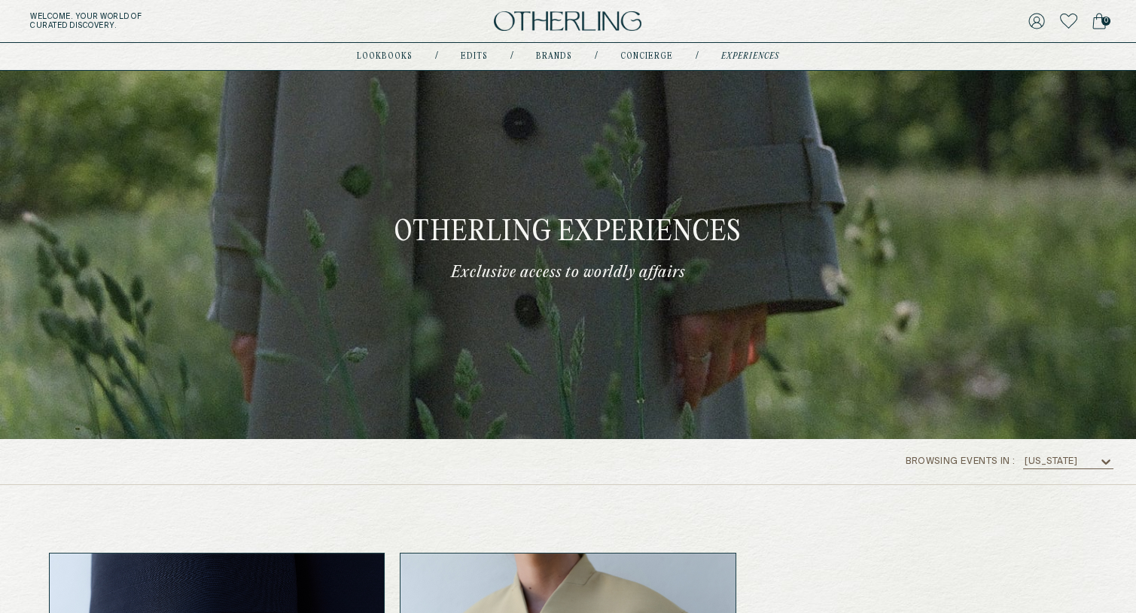
click at [562, 19] on img at bounding box center [568, 21] width 148 height 20
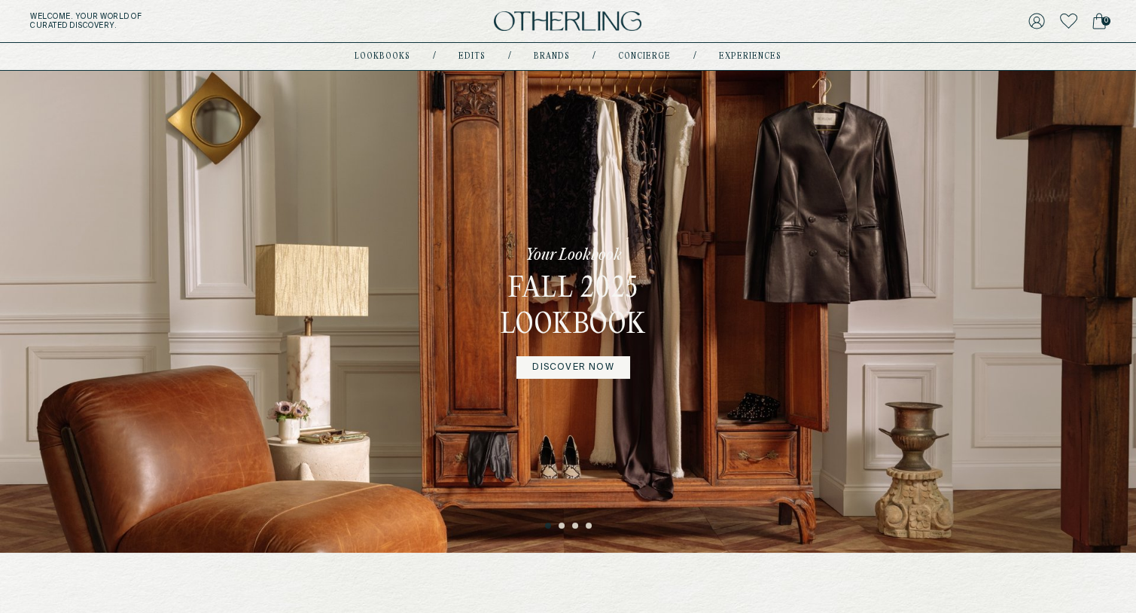
scroll to position [5, 0]
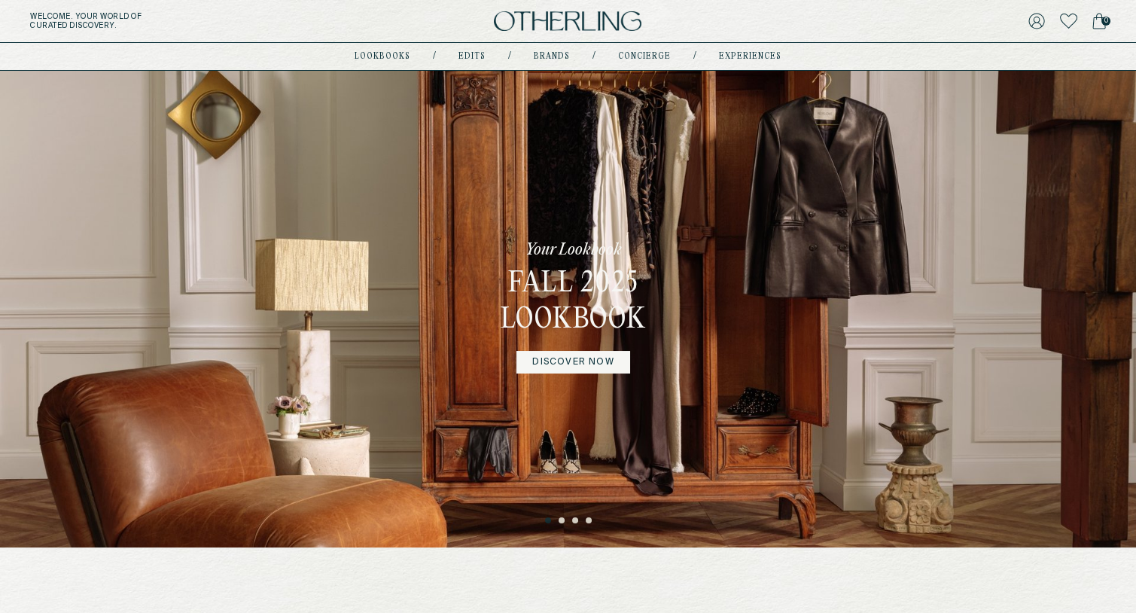
click at [564, 516] on ul "1 2 3 4" at bounding box center [568, 517] width 1136 height 18
click at [564, 519] on button "2" at bounding box center [563, 521] width 8 height 8
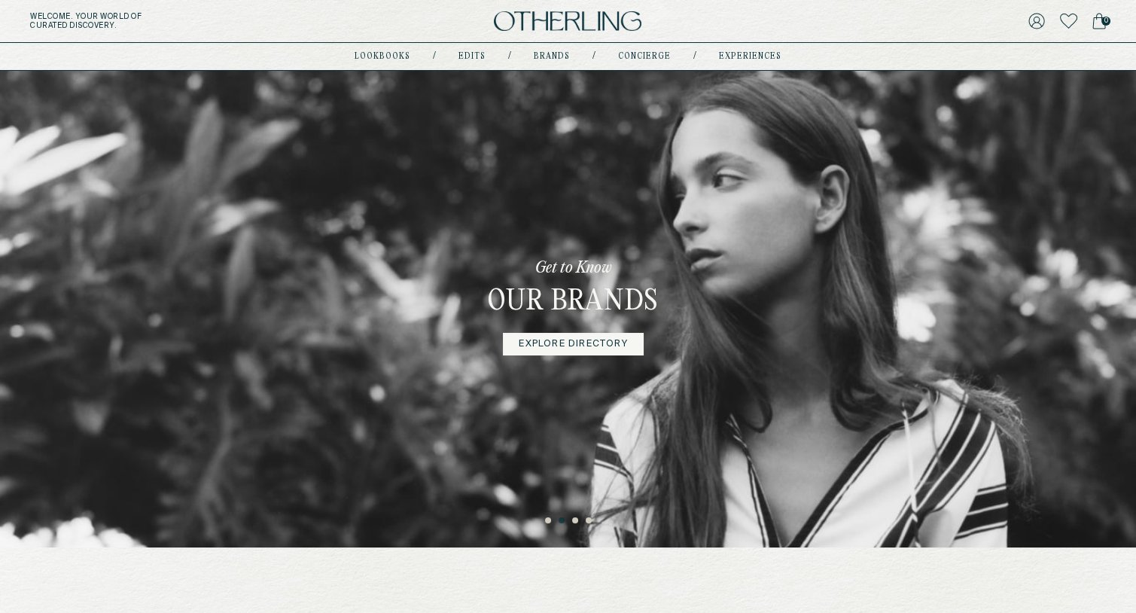
click at [574, 519] on button "3" at bounding box center [576, 521] width 8 height 8
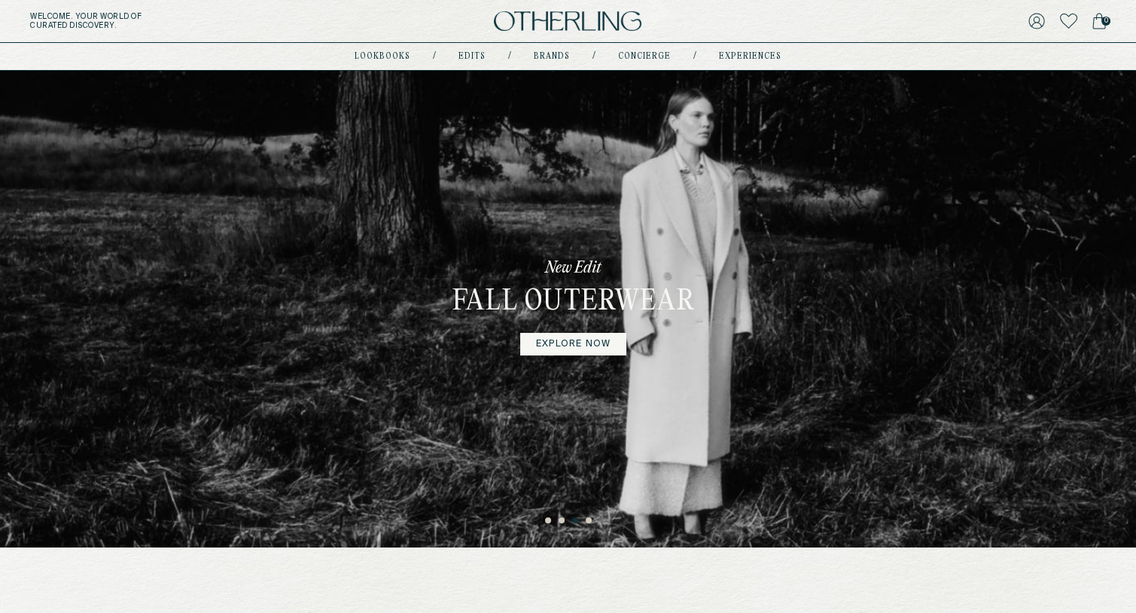
click at [591, 522] on button "4" at bounding box center [590, 521] width 8 height 8
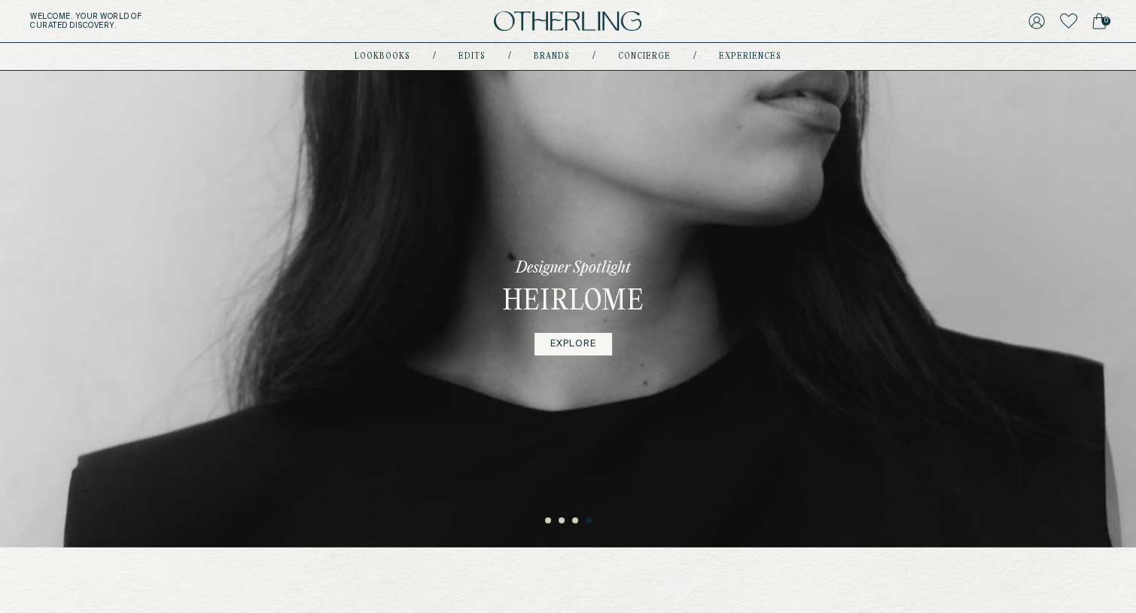
click at [546, 519] on button "1" at bounding box center [549, 521] width 8 height 8
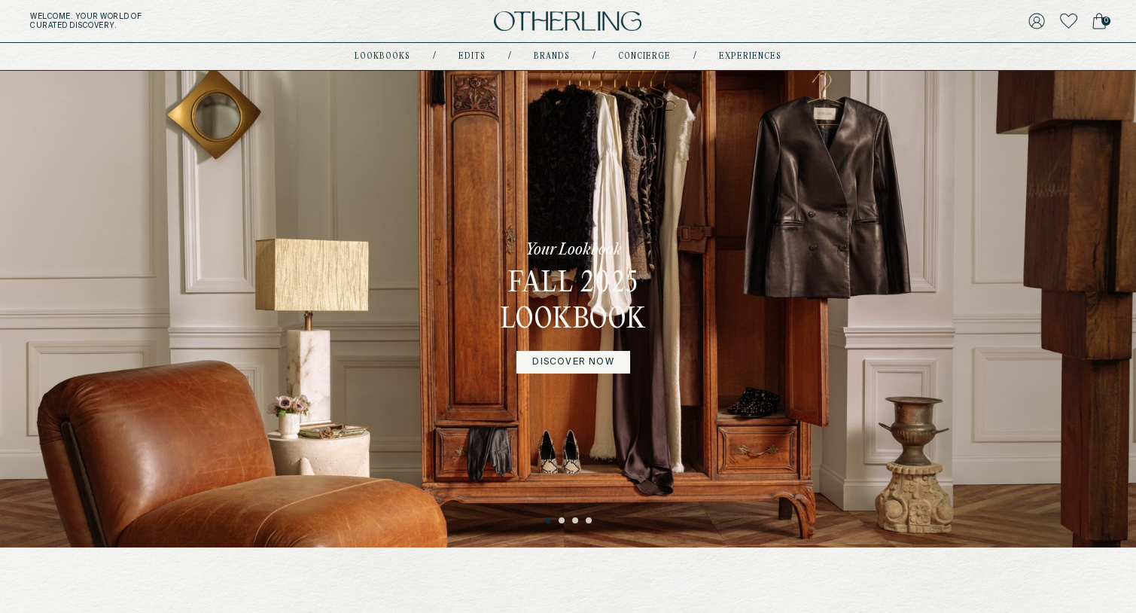
click at [562, 520] on button "2" at bounding box center [563, 521] width 8 height 8
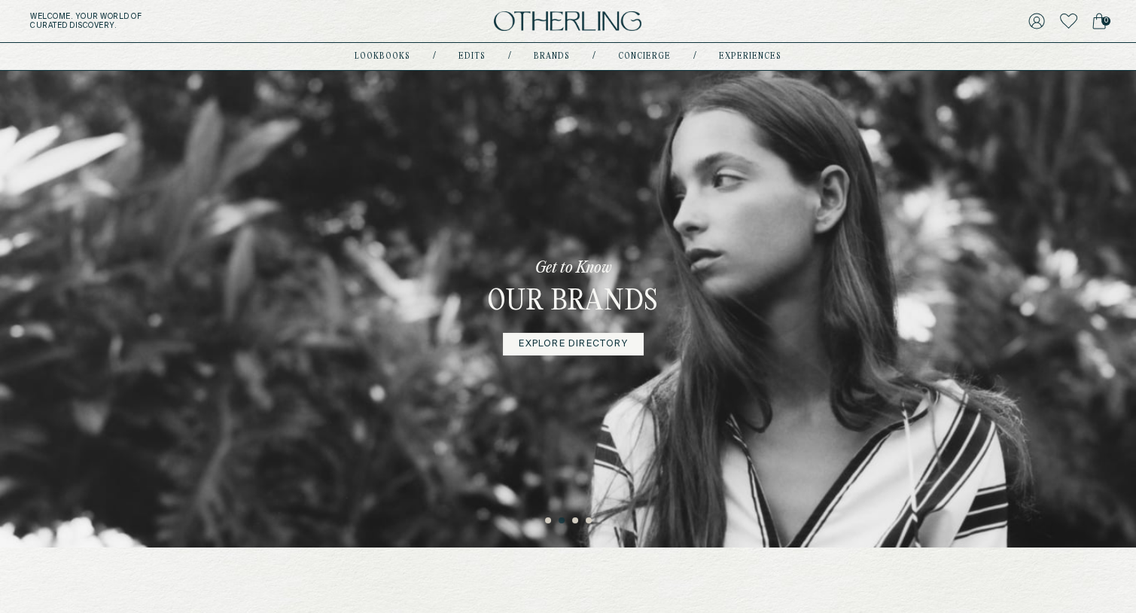
click at [575, 520] on button "3" at bounding box center [576, 521] width 8 height 8
click at [589, 522] on button "4" at bounding box center [590, 521] width 8 height 8
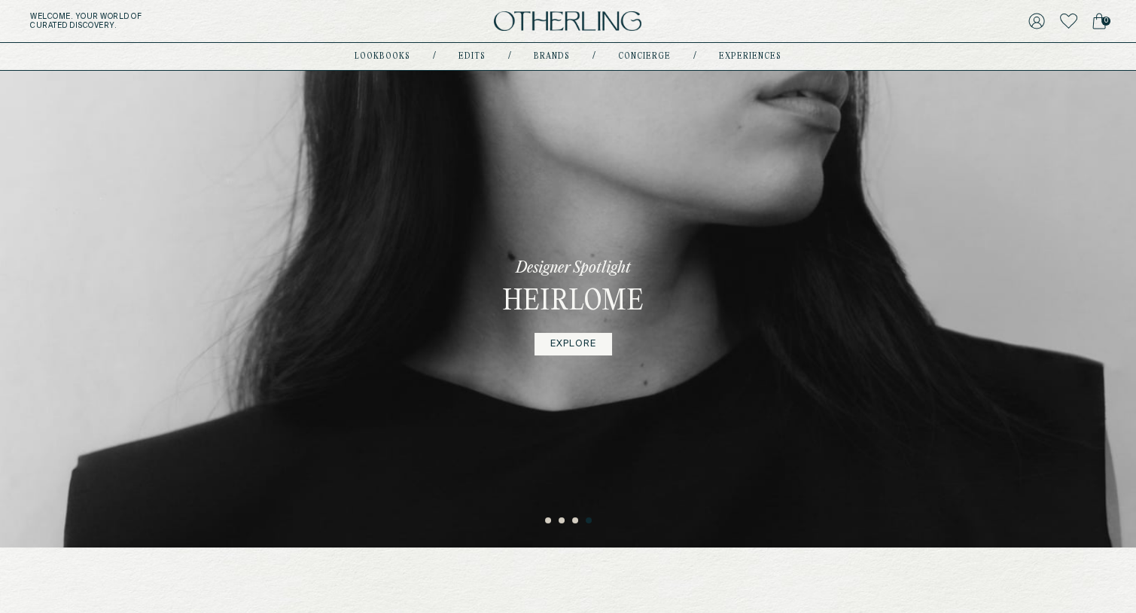
click at [548, 521] on button "1" at bounding box center [549, 521] width 8 height 8
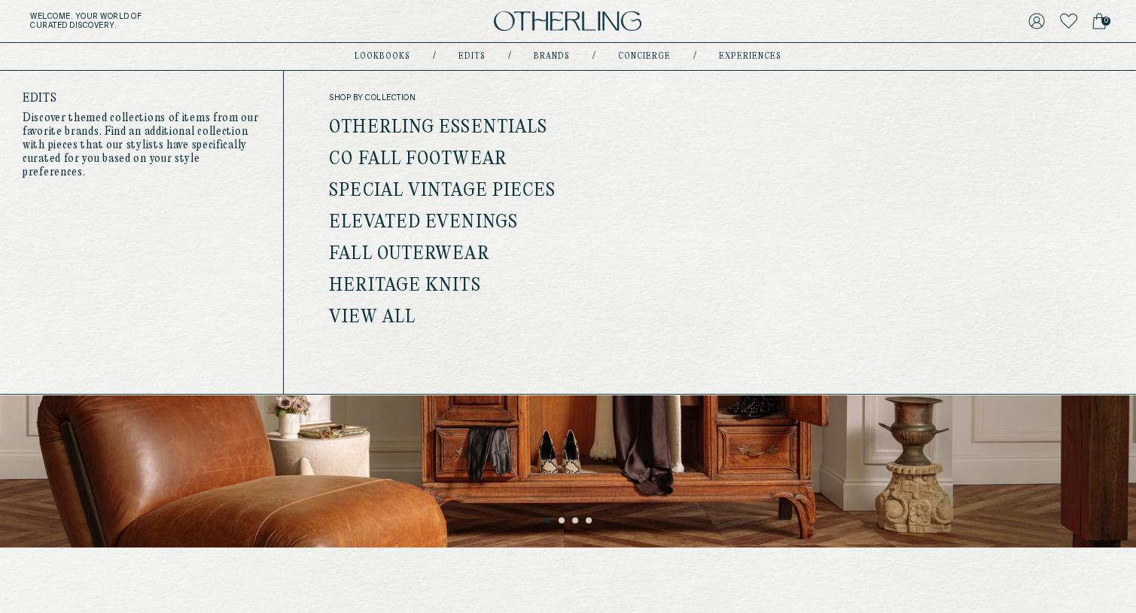
click at [421, 292] on link "Heritage Knits" at bounding box center [404, 286] width 151 height 20
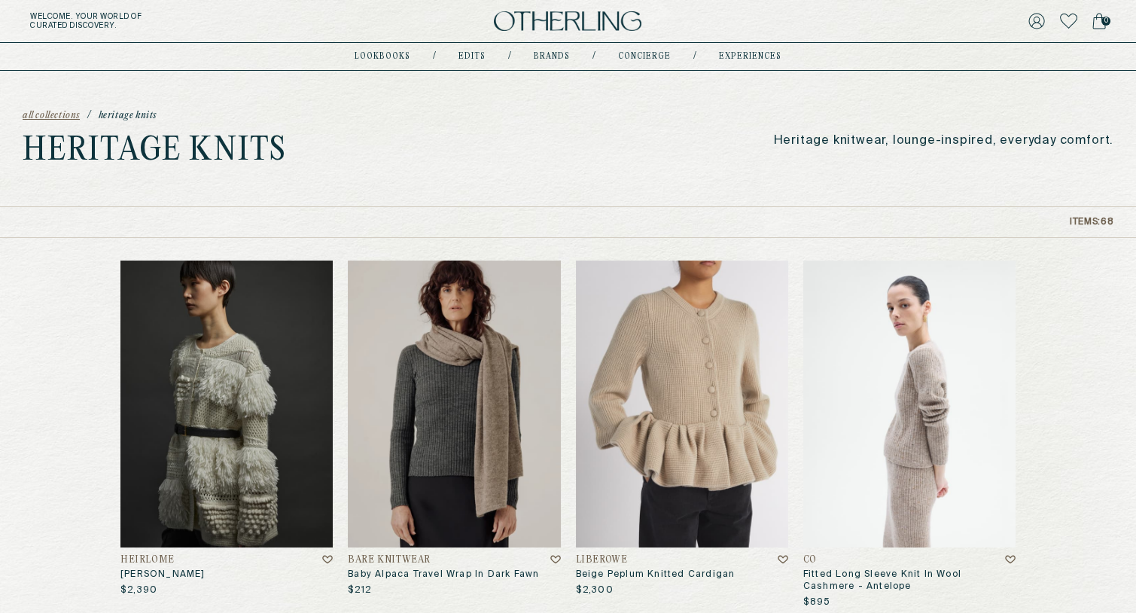
click at [945, 139] on p "Heritage knitwear, lounge-inspired, everyday comfort." at bounding box center [943, 141] width 339 height 14
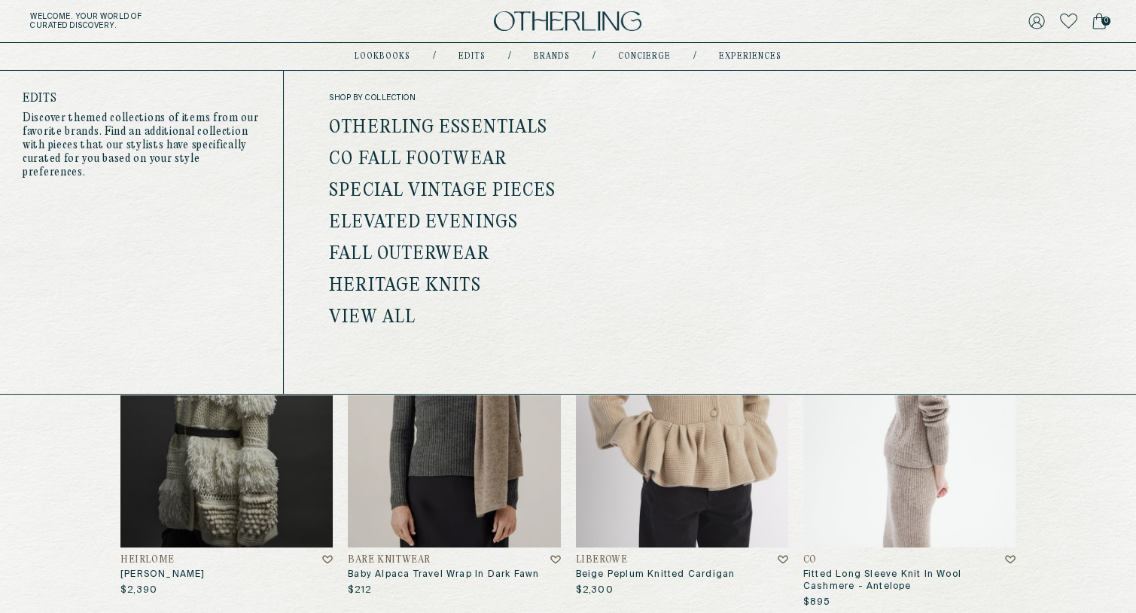
click at [477, 187] on link "Special Vintage Pieces" at bounding box center [442, 191] width 227 height 20
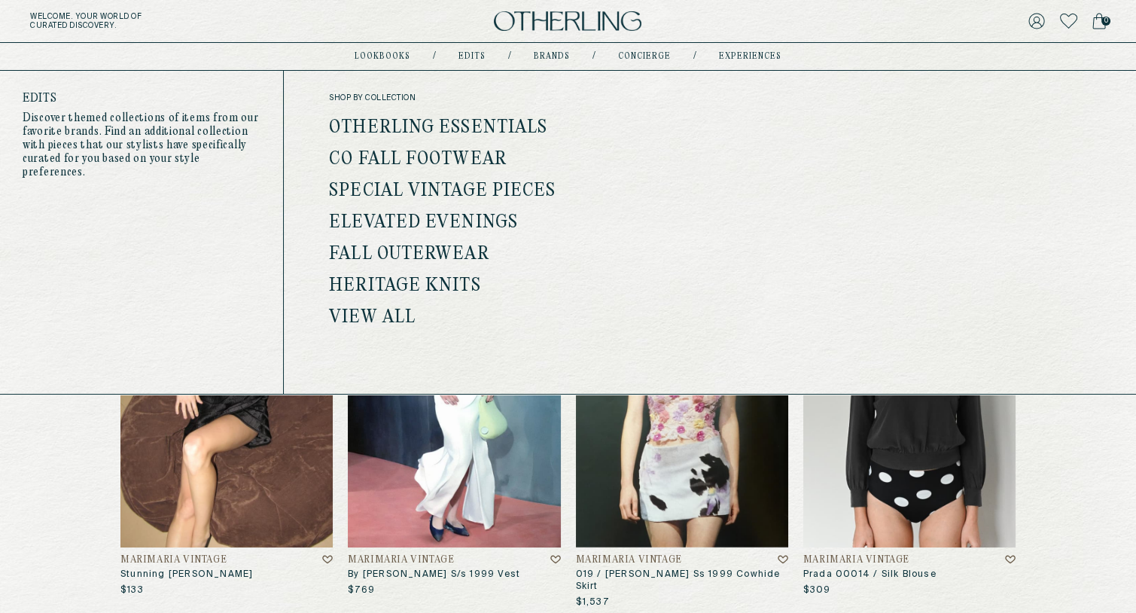
click at [450, 287] on link "Heritage Knits" at bounding box center [404, 286] width 151 height 20
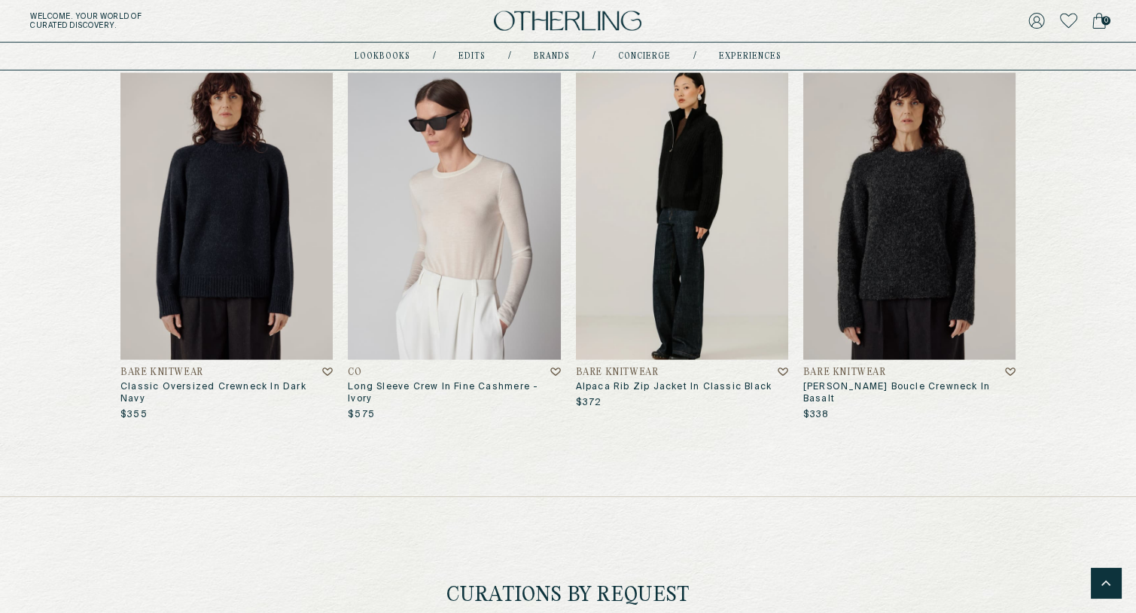
scroll to position [6294, 0]
